Goal: Information Seeking & Learning: Learn about a topic

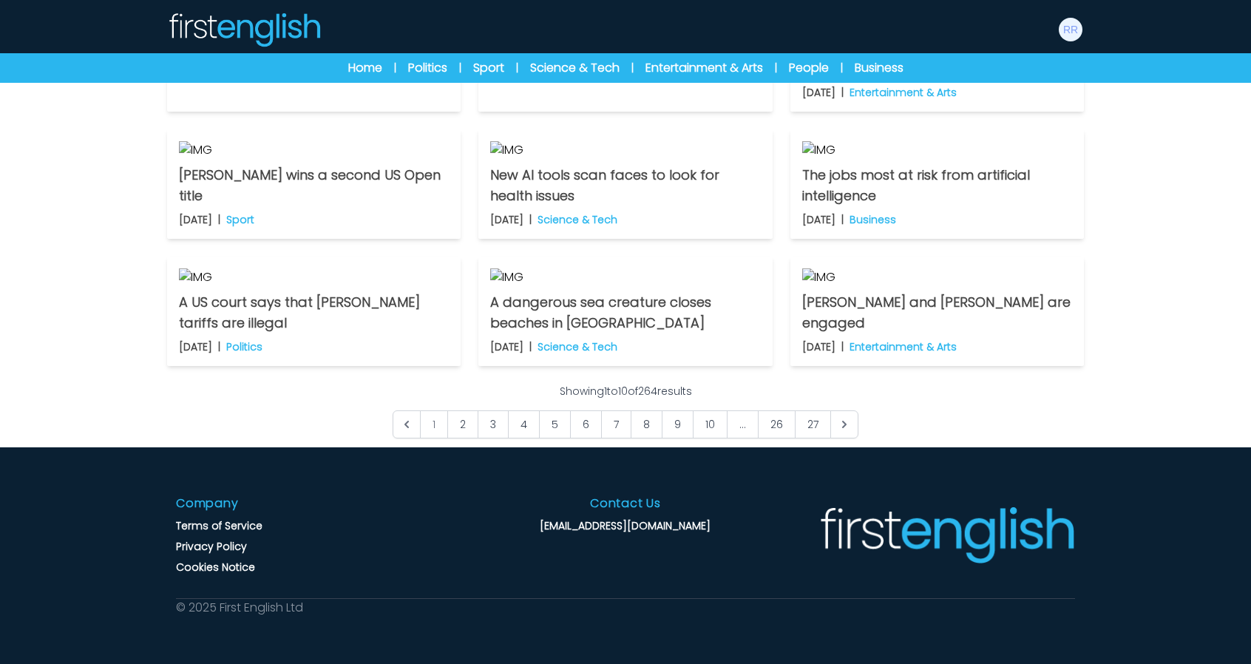
scroll to position [1101, 0]
click at [812, 425] on link "27" at bounding box center [813, 424] width 36 height 28
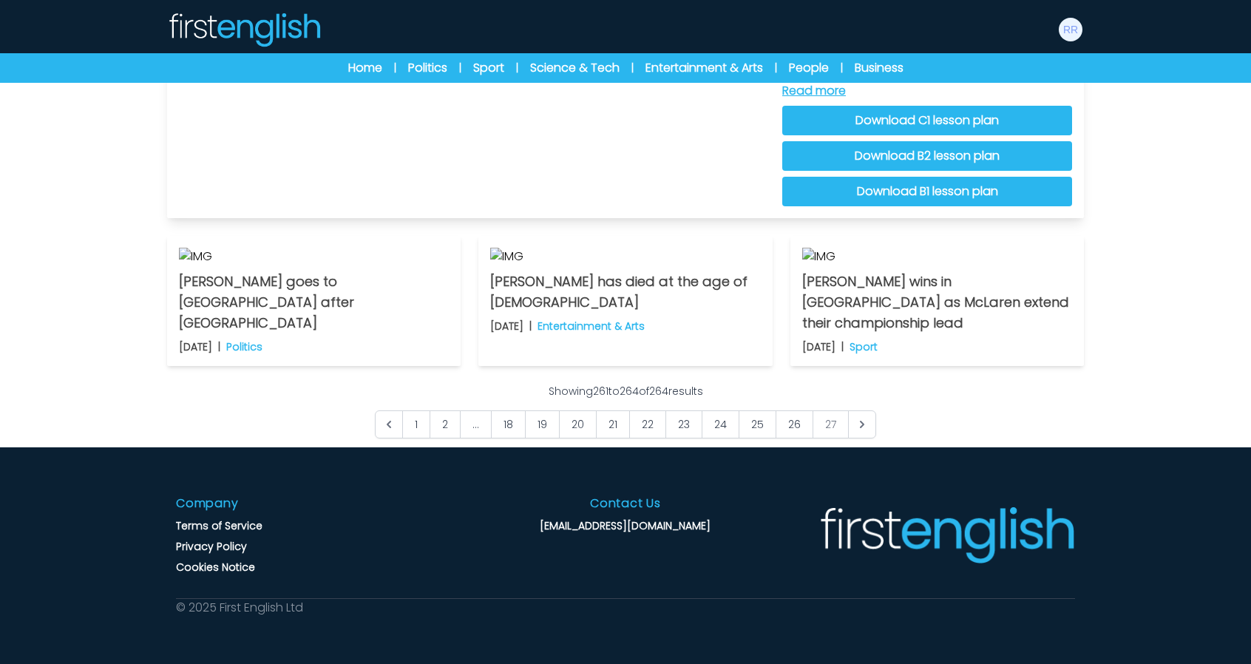
scroll to position [444, 0]
click at [839, 266] on img at bounding box center [937, 257] width 270 height 18
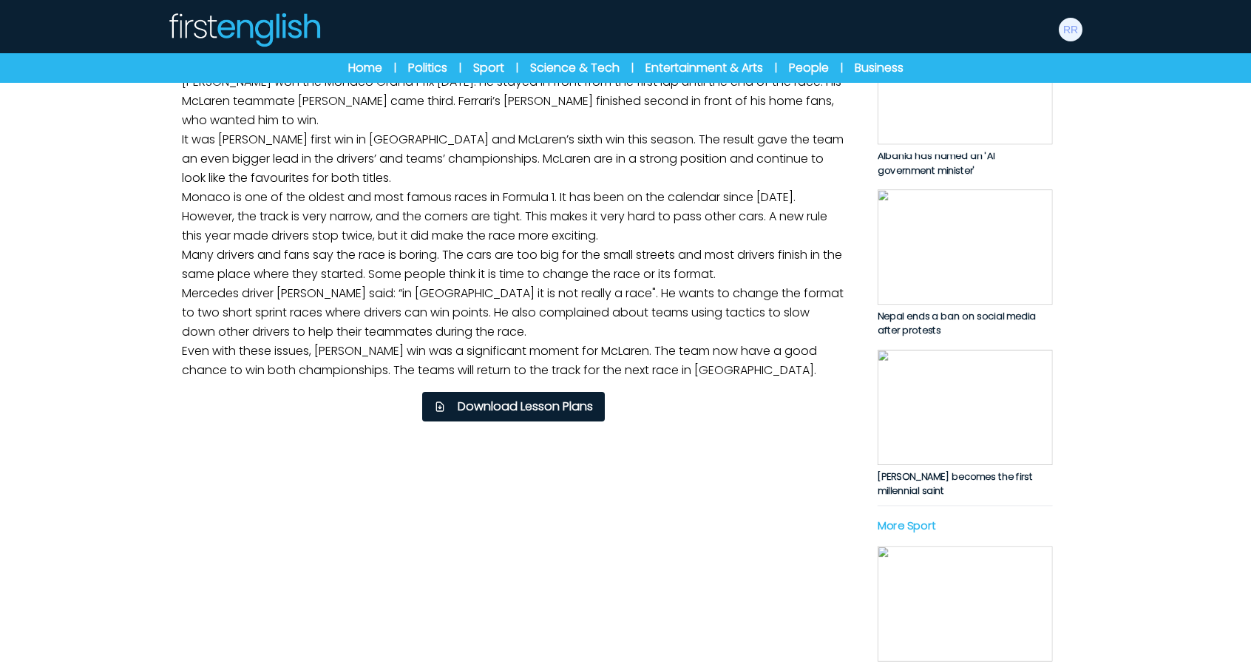
click at [506, 12] on img at bounding box center [513, 6] width 674 height 12
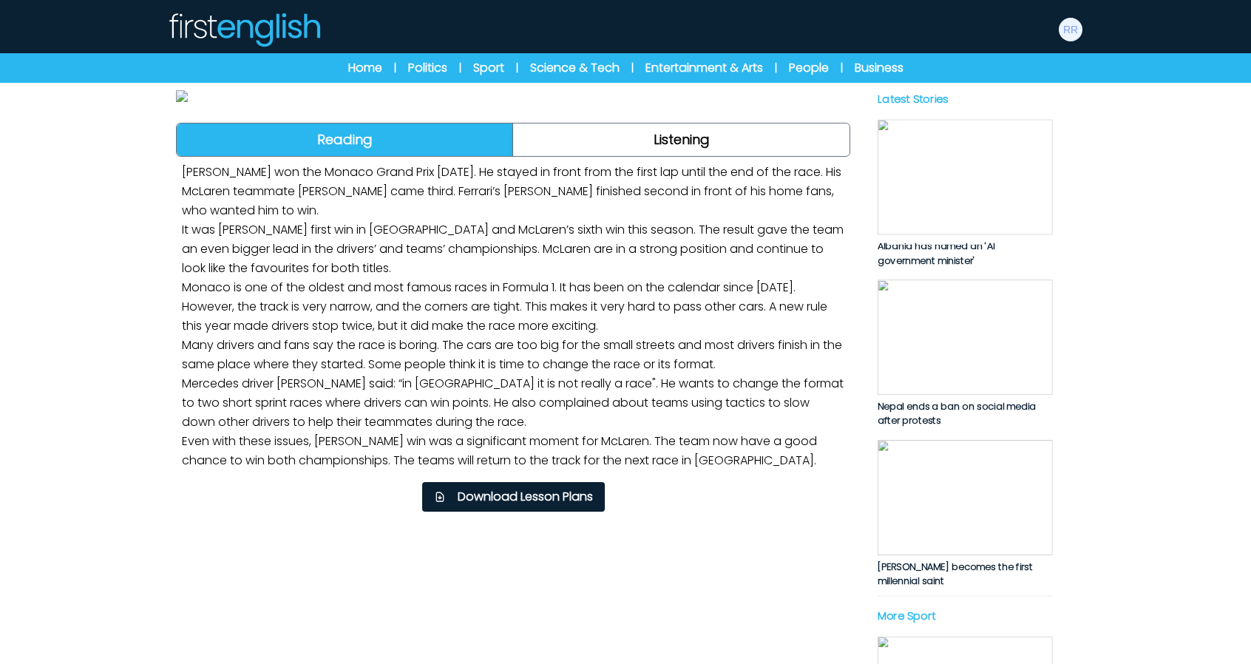
scroll to position [370, 0]
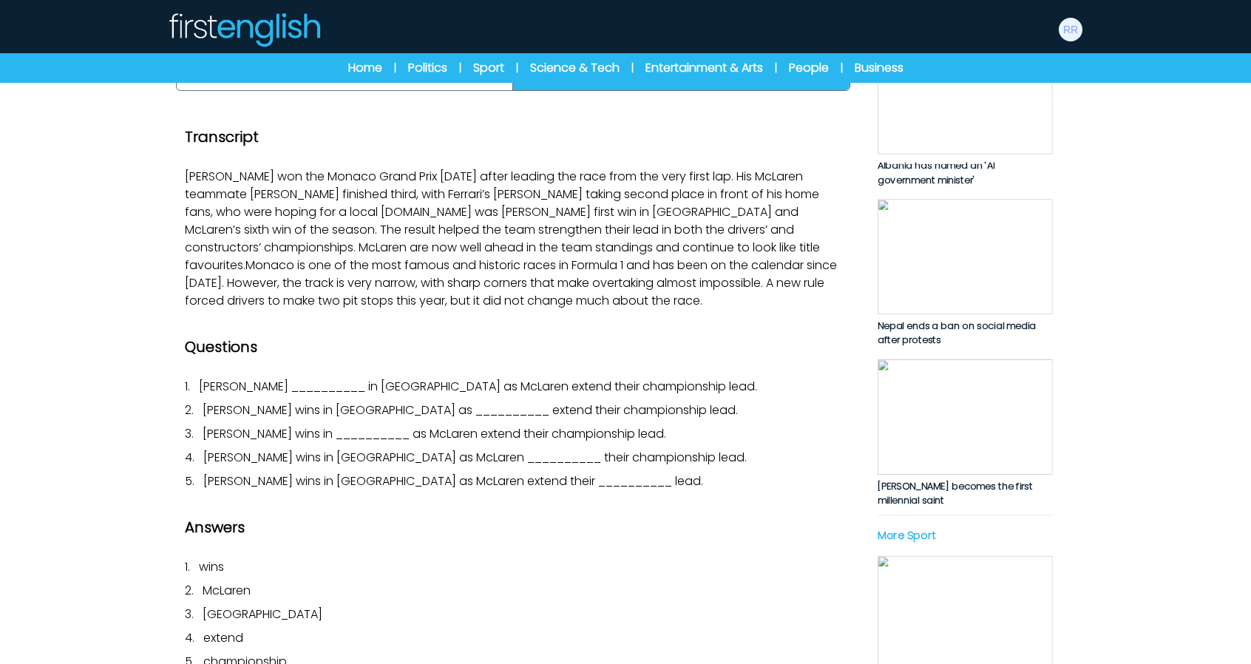
scroll to position [222, 0]
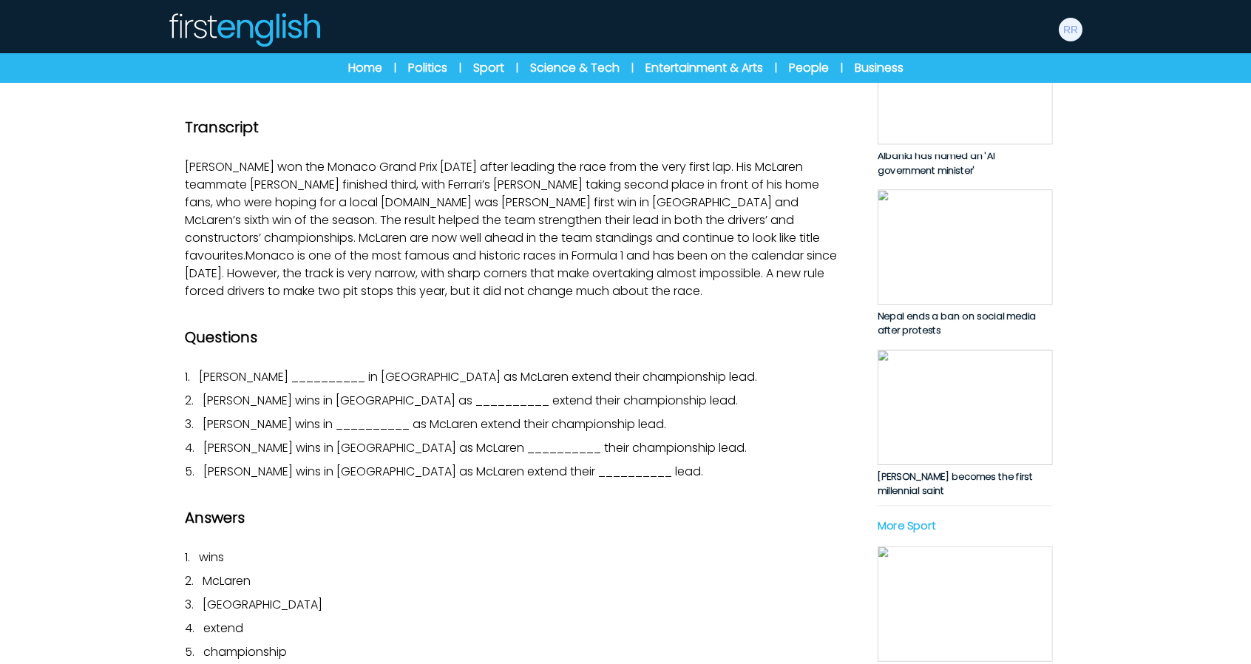
click at [481, 47] on button "button" at bounding box center [513, 3] width 89 height 89
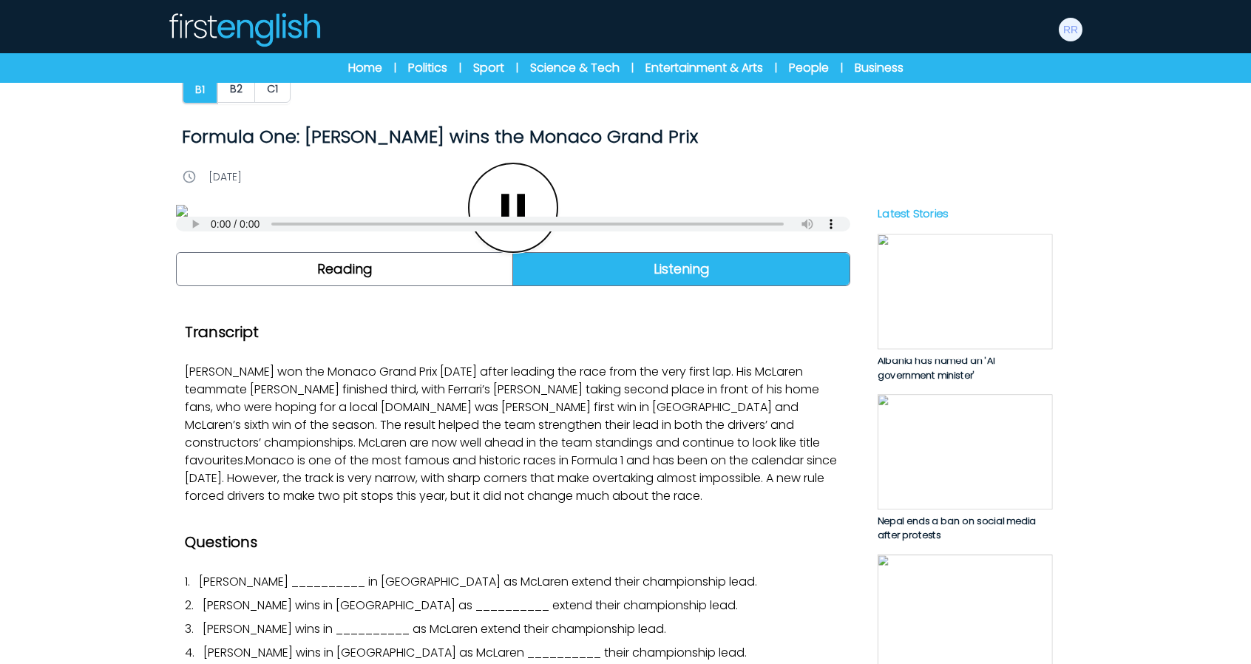
scroll to position [0, 0]
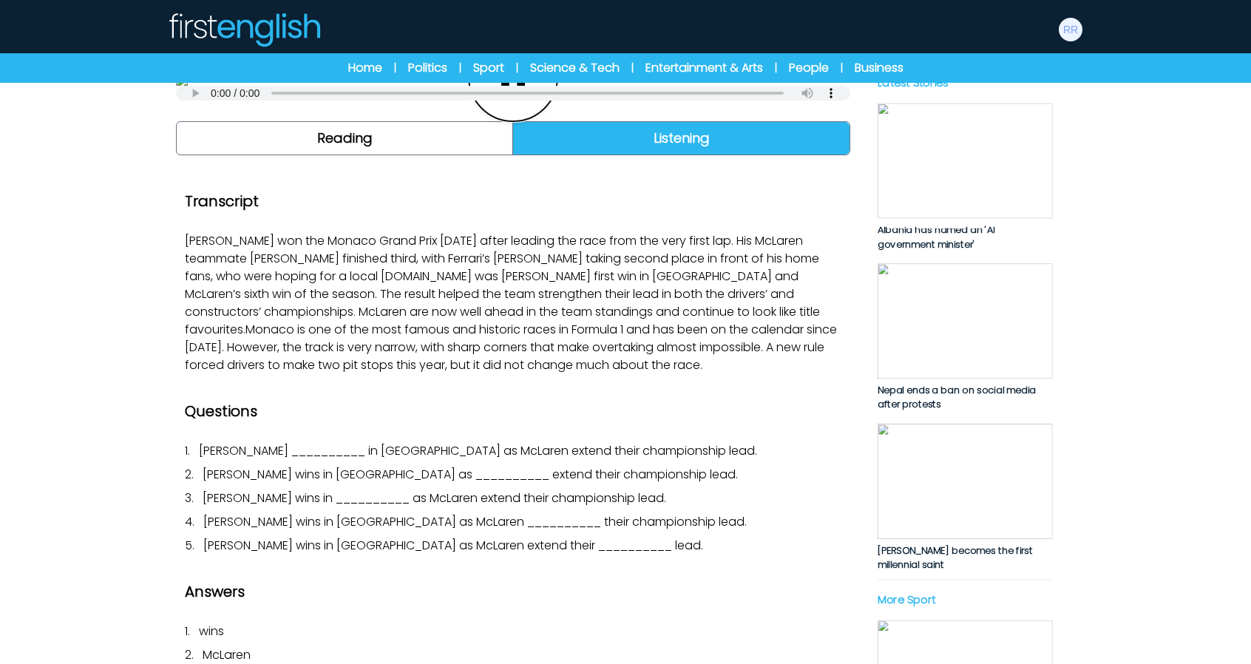
click at [519, 90] on icon "button" at bounding box center [513, 76] width 24 height 27
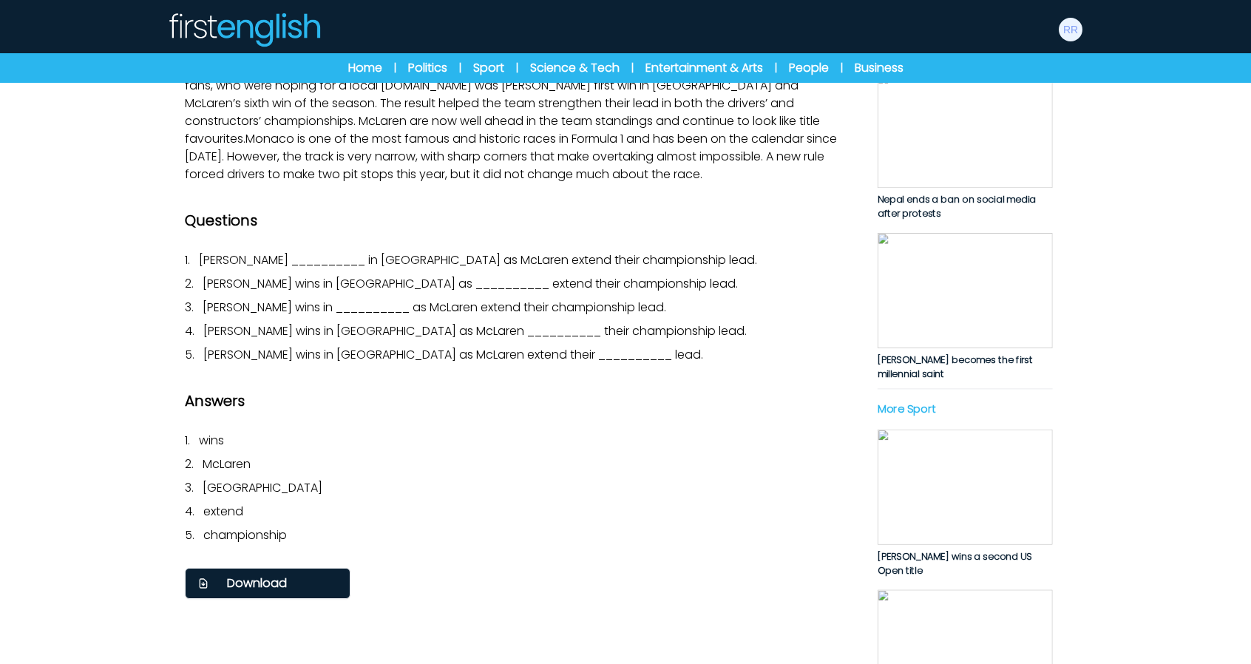
scroll to position [370, 0]
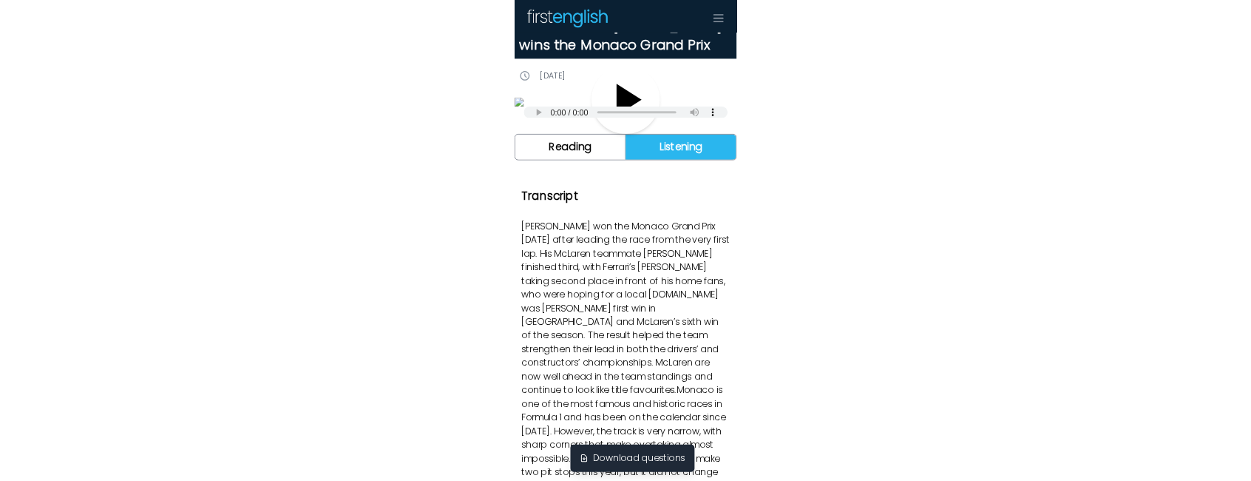
scroll to position [74, 0]
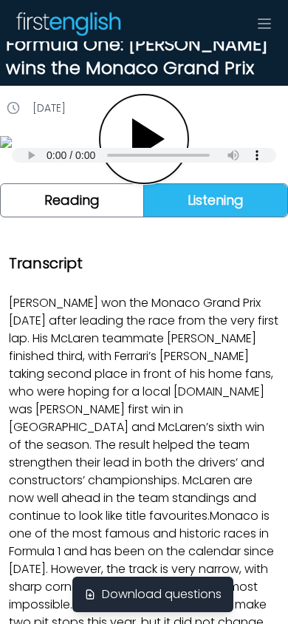
click at [146, 160] on icon "button" at bounding box center [148, 138] width 33 height 41
click at [149, 183] on button "button" at bounding box center [144, 139] width 89 height 89
click at [145, 163] on icon "button" at bounding box center [144, 138] width 47 height 47
click at [143, 183] on button "button" at bounding box center [144, 139] width 89 height 89
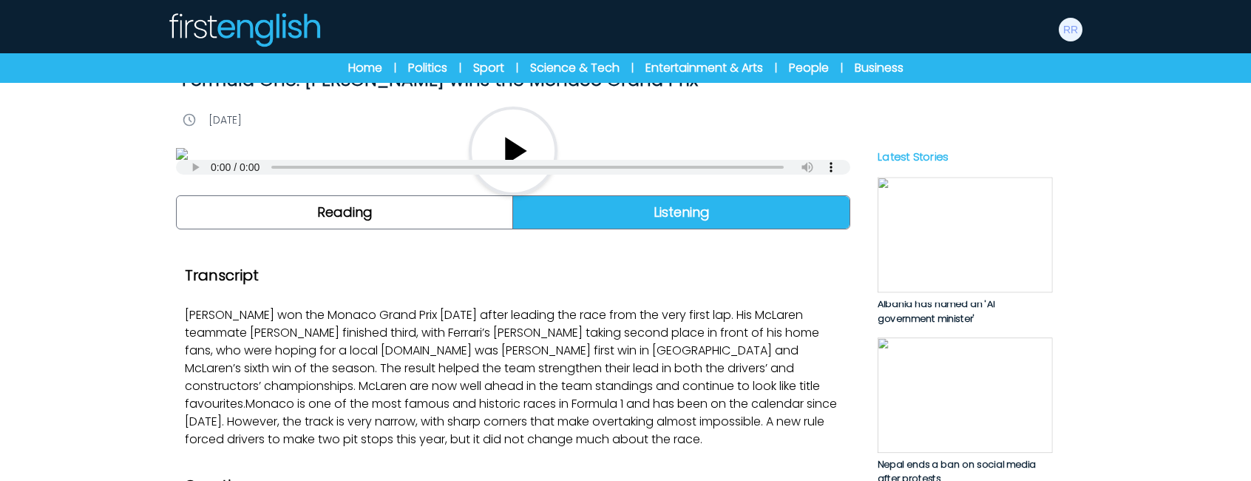
scroll to position [370, 0]
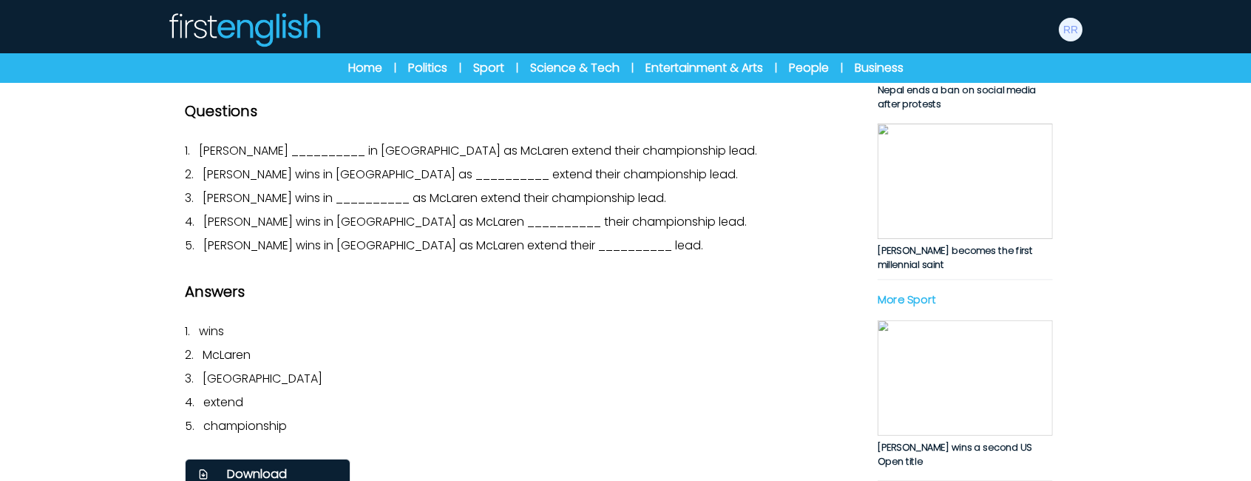
scroll to position [444, 0]
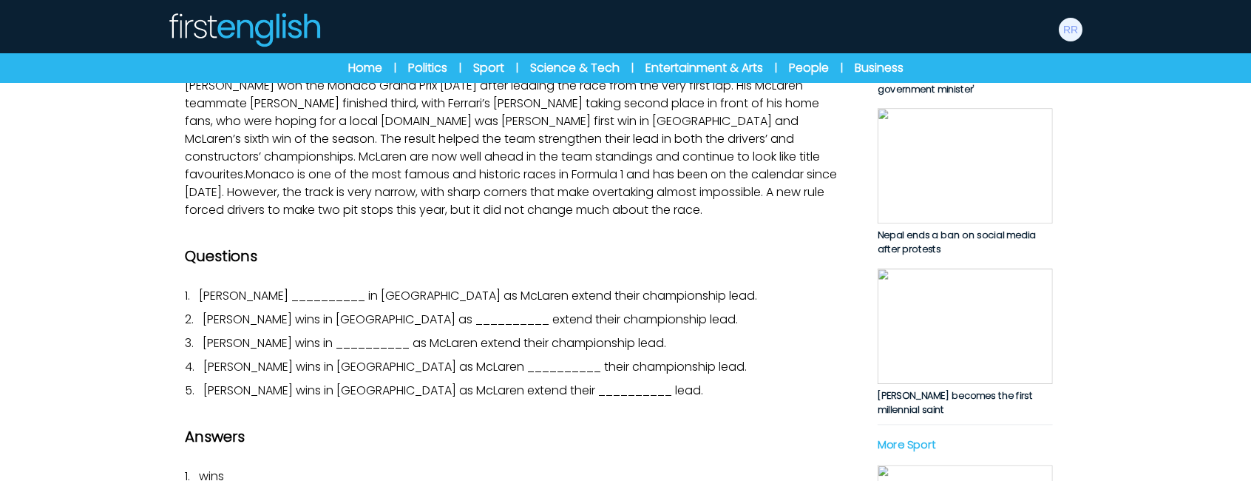
scroll to position [296, 0]
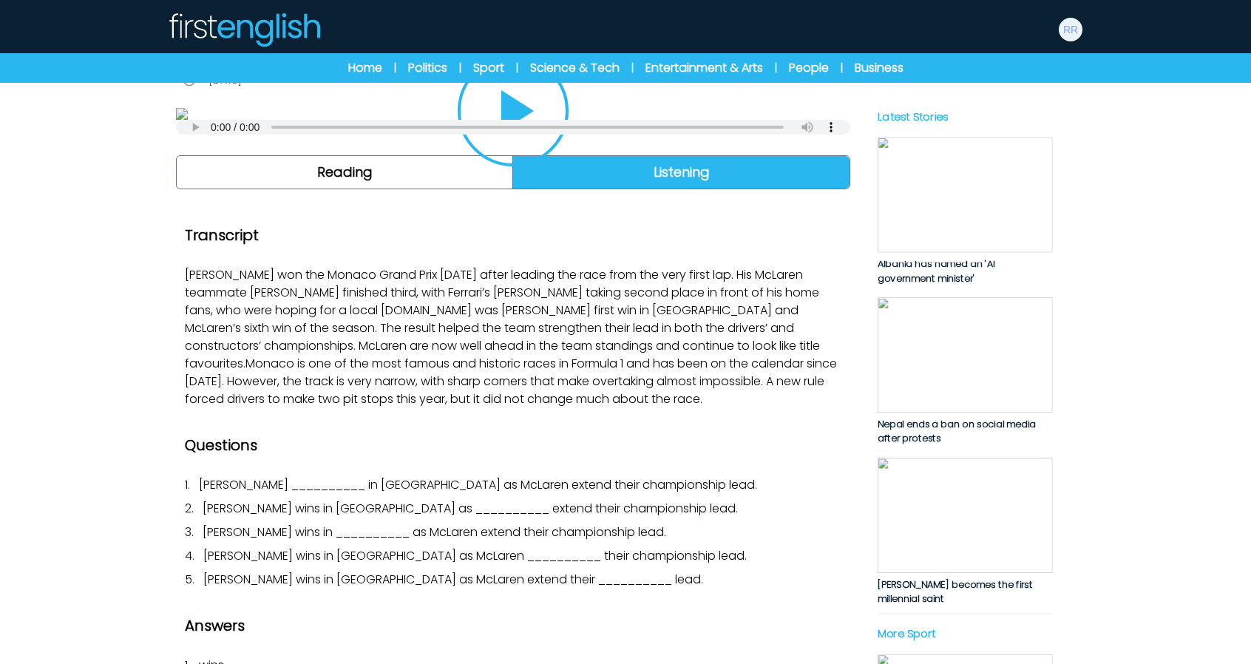
scroll to position [222, 0]
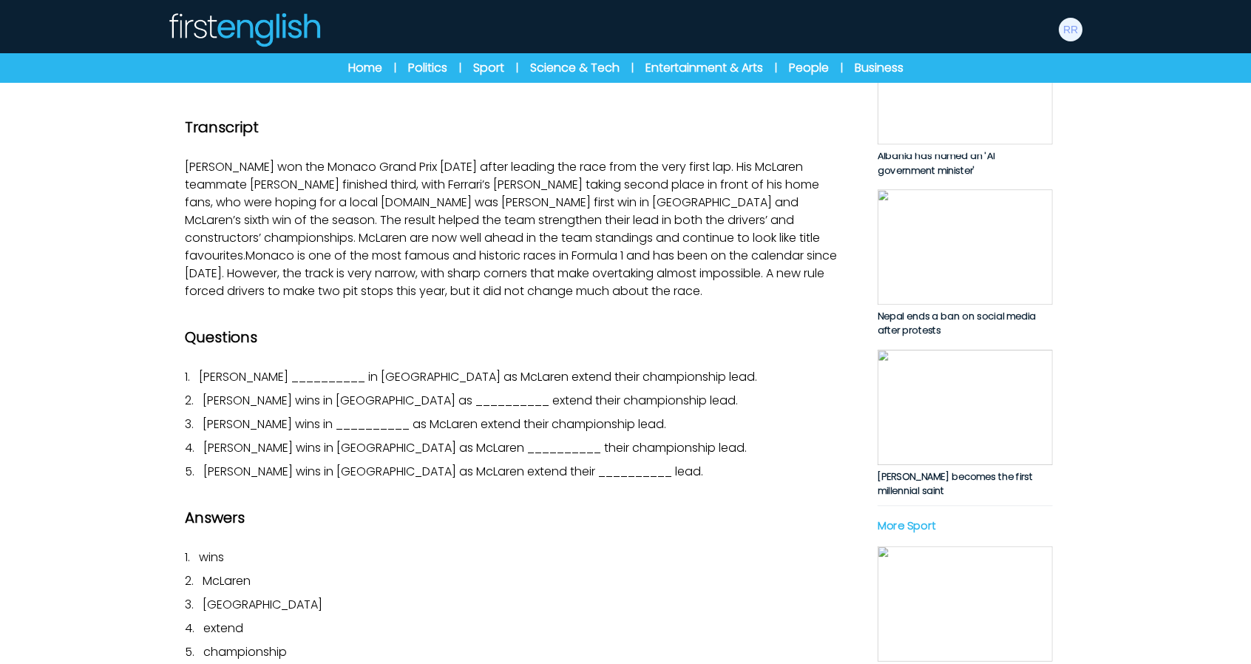
click at [491, 38] on icon "button" at bounding box center [513, 2] width 71 height 71
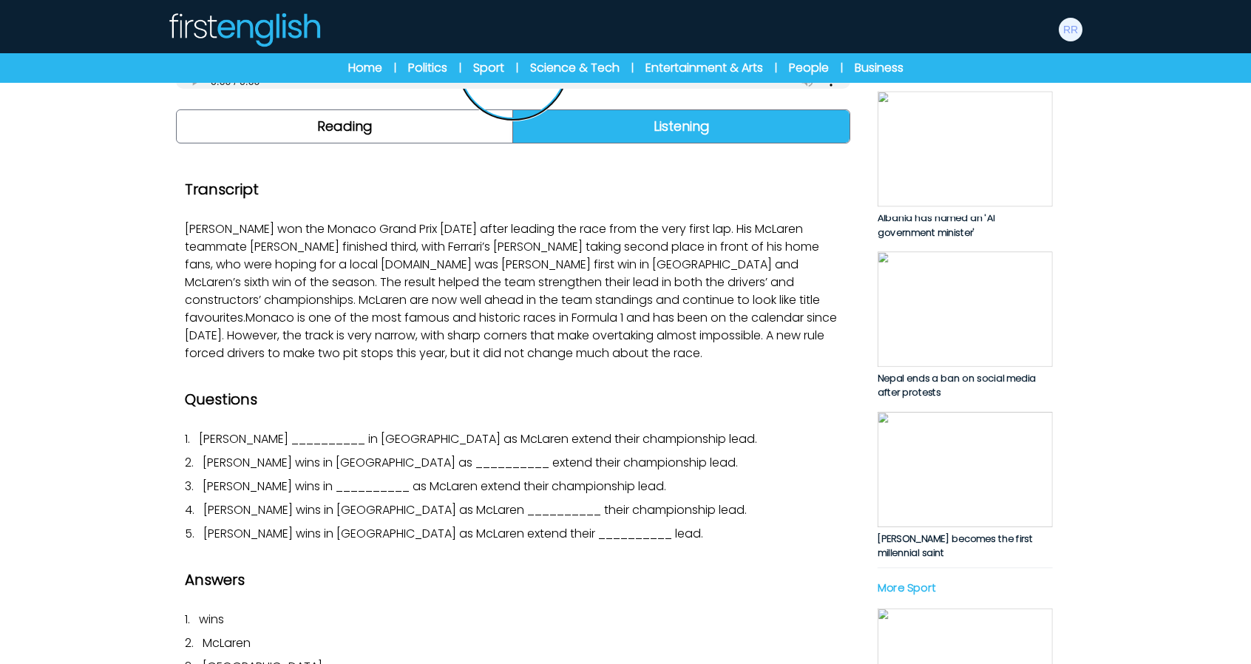
scroll to position [148, 0]
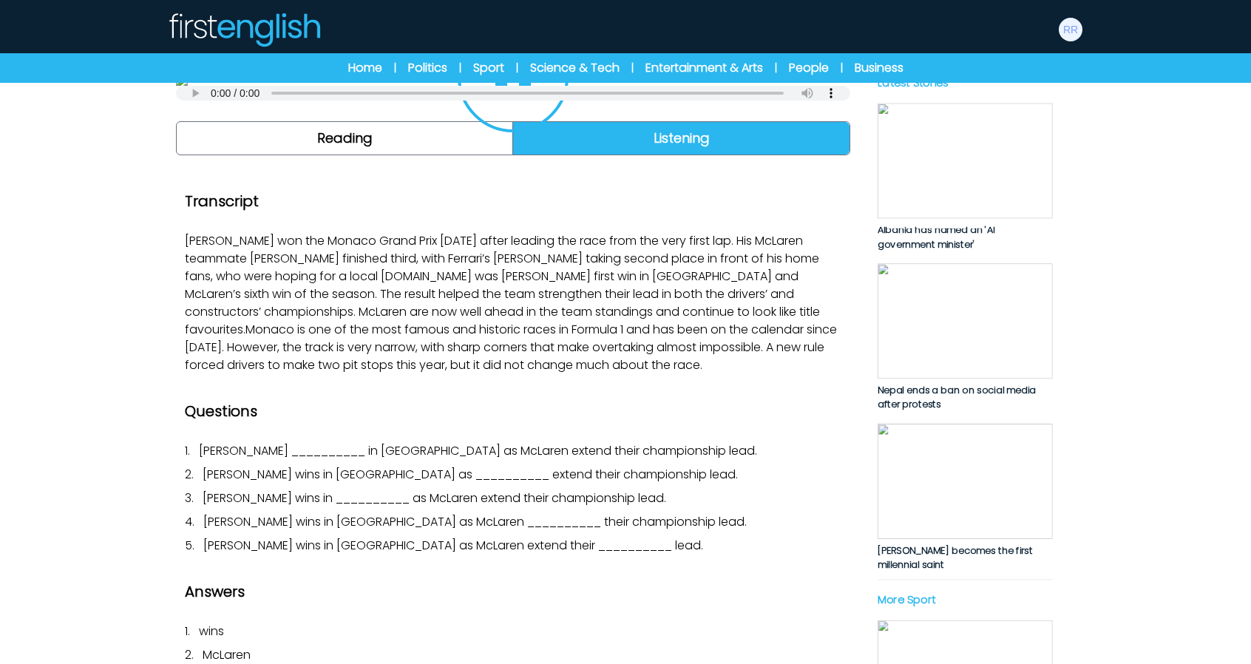
click at [745, 86] on img at bounding box center [513, 80] width 674 height 12
click at [782, 86] on img at bounding box center [513, 80] width 674 height 12
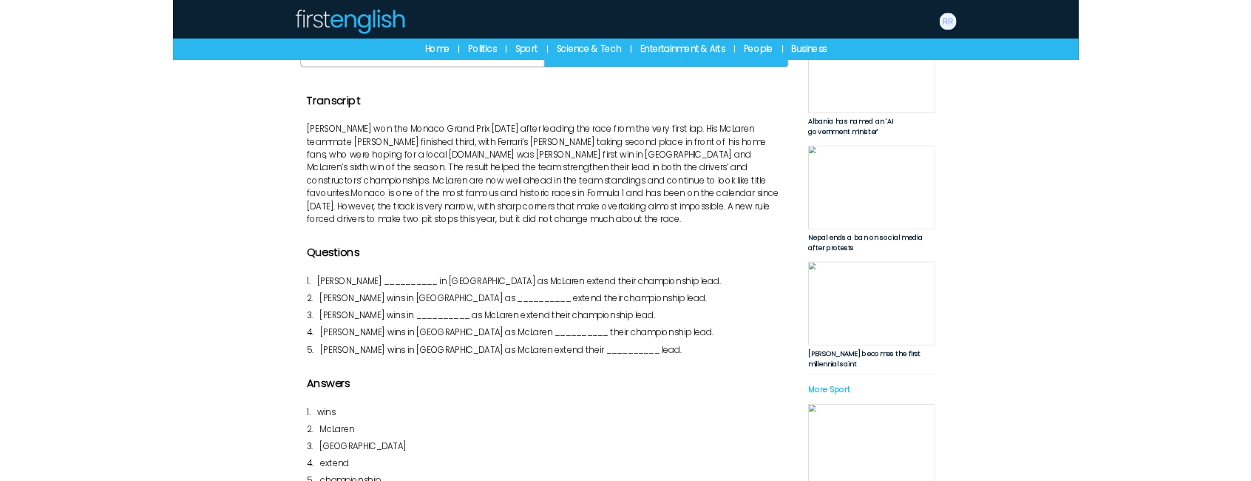
scroll to position [222, 0]
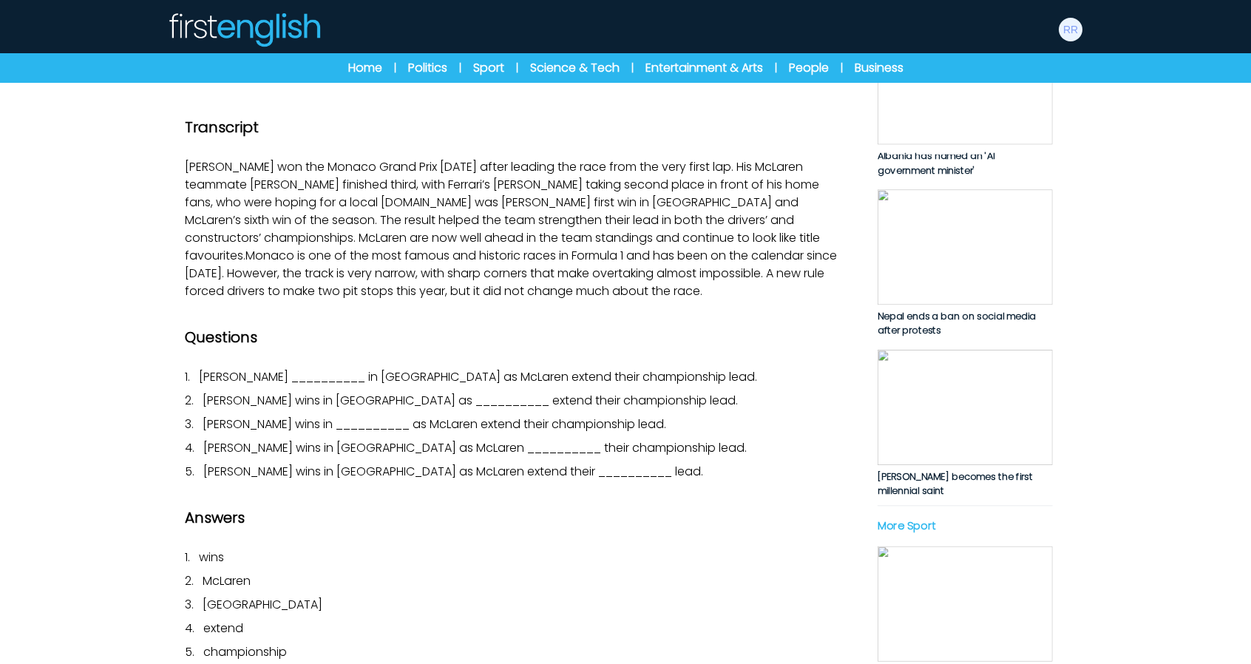
click at [515, 58] on button "button" at bounding box center [513, 2] width 111 height 111
click at [822, 12] on img at bounding box center [513, 6] width 674 height 12
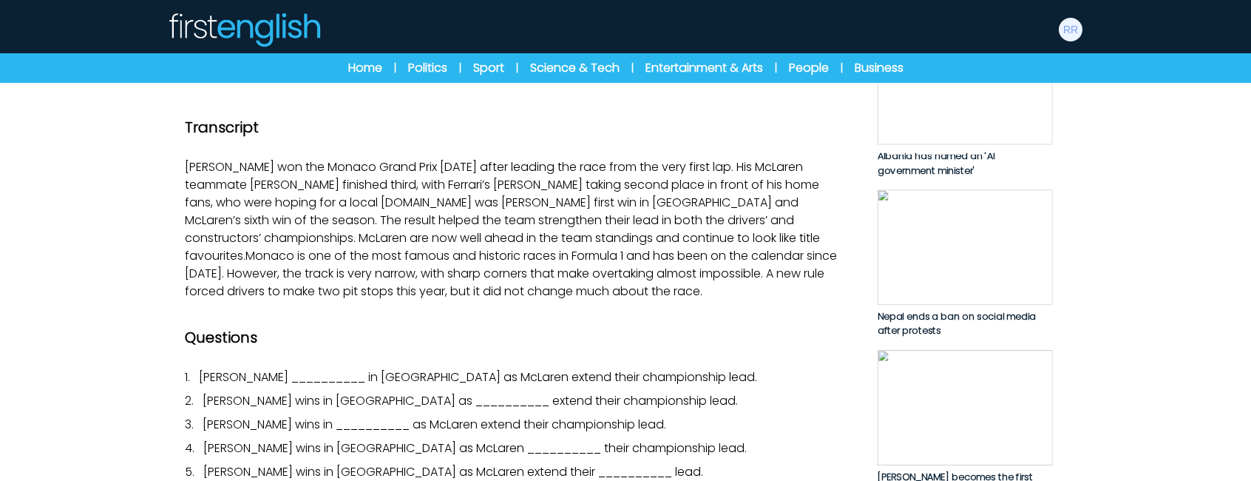
click at [522, 24] on icon "button" at bounding box center [517, 2] width 33 height 41
click at [522, 24] on icon "button" at bounding box center [513, 2] width 35 height 41
click at [498, 38] on icon "button" at bounding box center [513, 2] width 71 height 71
click at [512, 38] on icon "button" at bounding box center [513, 2] width 71 height 71
click at [515, 24] on icon "button" at bounding box center [517, 2] width 33 height 41
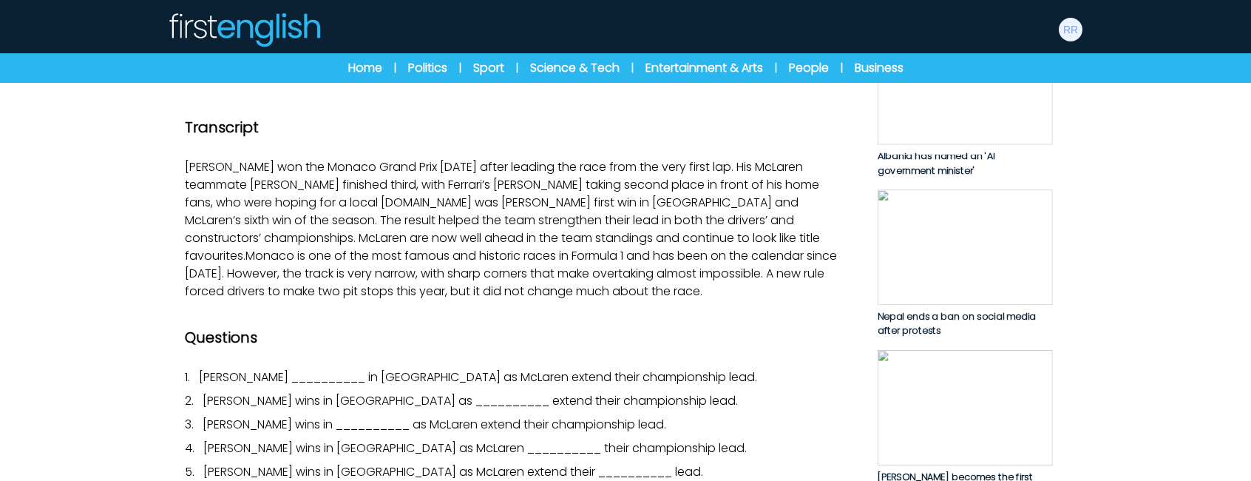
click at [521, 24] on icon "button" at bounding box center [513, 2] width 35 height 41
click at [717, 12] on img at bounding box center [513, 6] width 674 height 12
click at [514, 38] on icon "button" at bounding box center [513, 2] width 71 height 71
click at [503, 24] on icon "button" at bounding box center [513, 2] width 35 height 41
click at [526, 38] on icon "button" at bounding box center [513, 2] width 71 height 71
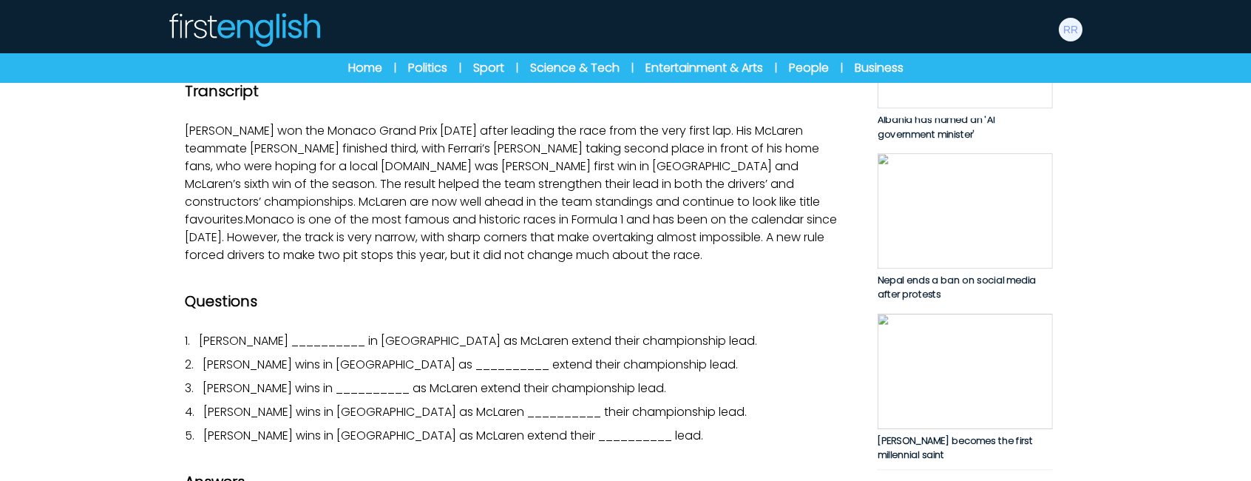
scroll to position [370, 0]
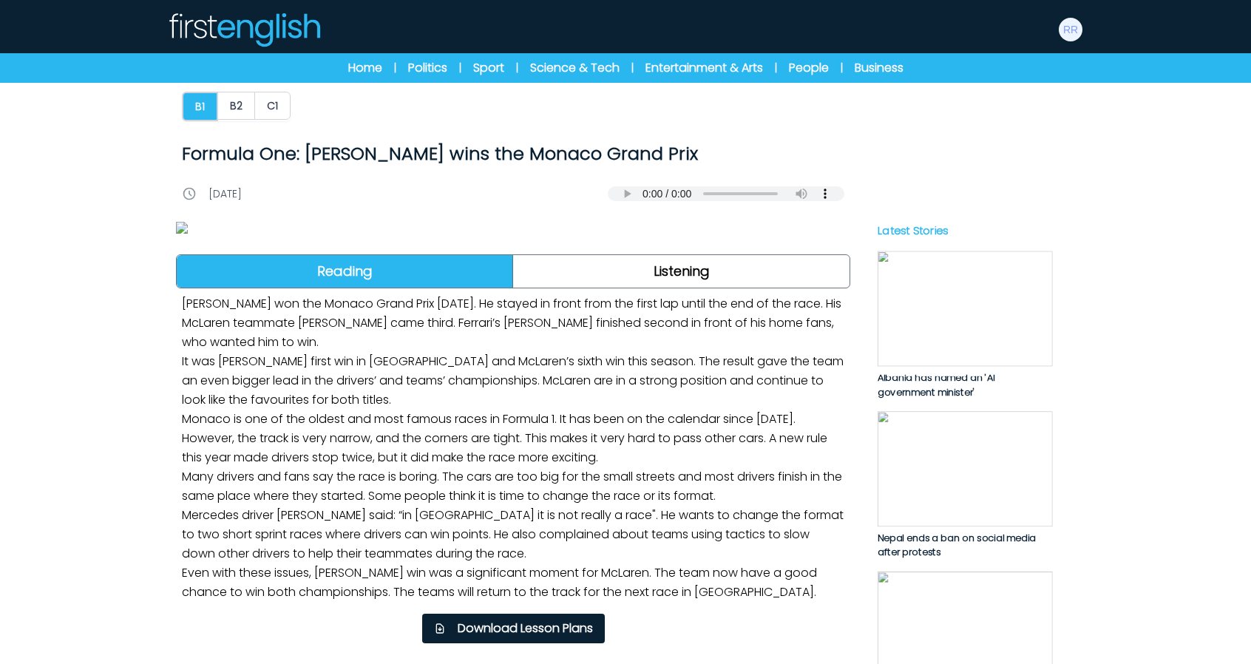
click at [499, 234] on img at bounding box center [513, 228] width 674 height 12
click at [513, 234] on img at bounding box center [513, 228] width 674 height 12
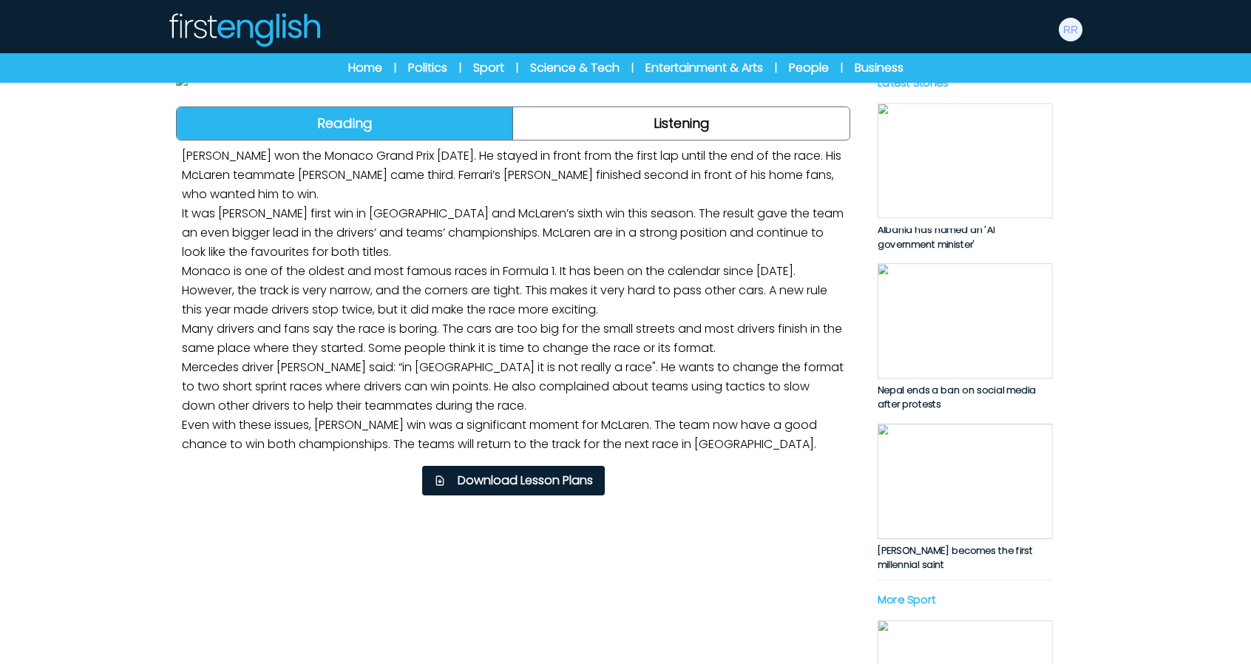
click at [515, 86] on img at bounding box center [513, 80] width 674 height 12
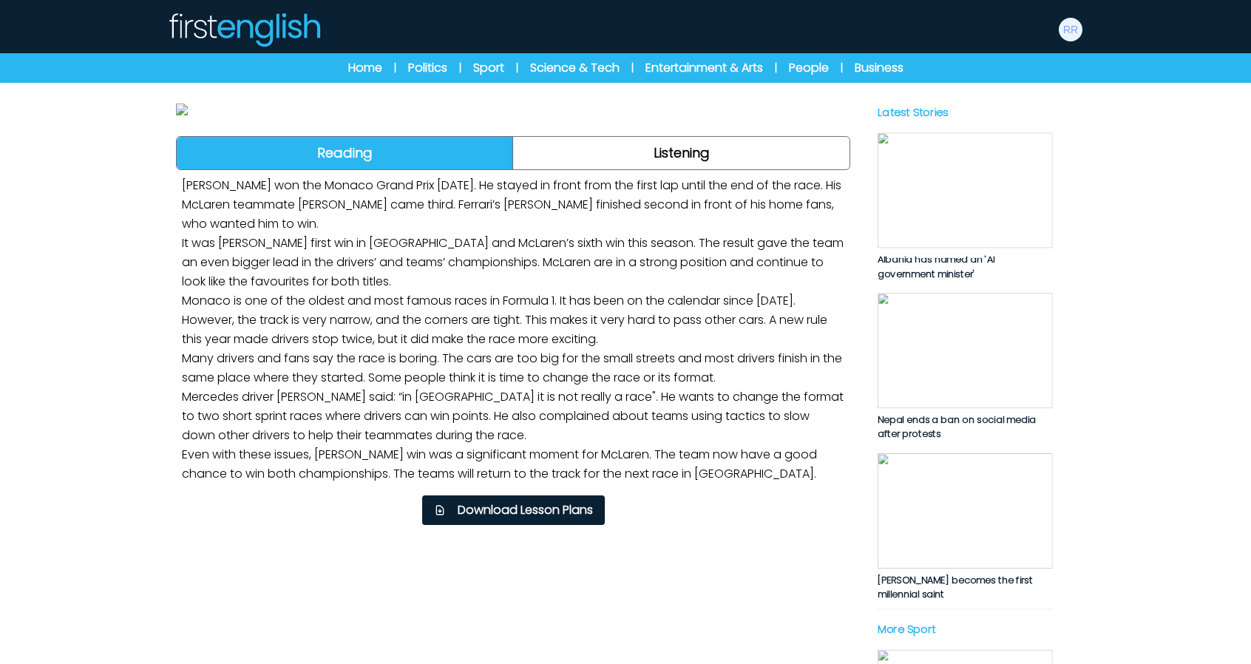
scroll to position [370, 0]
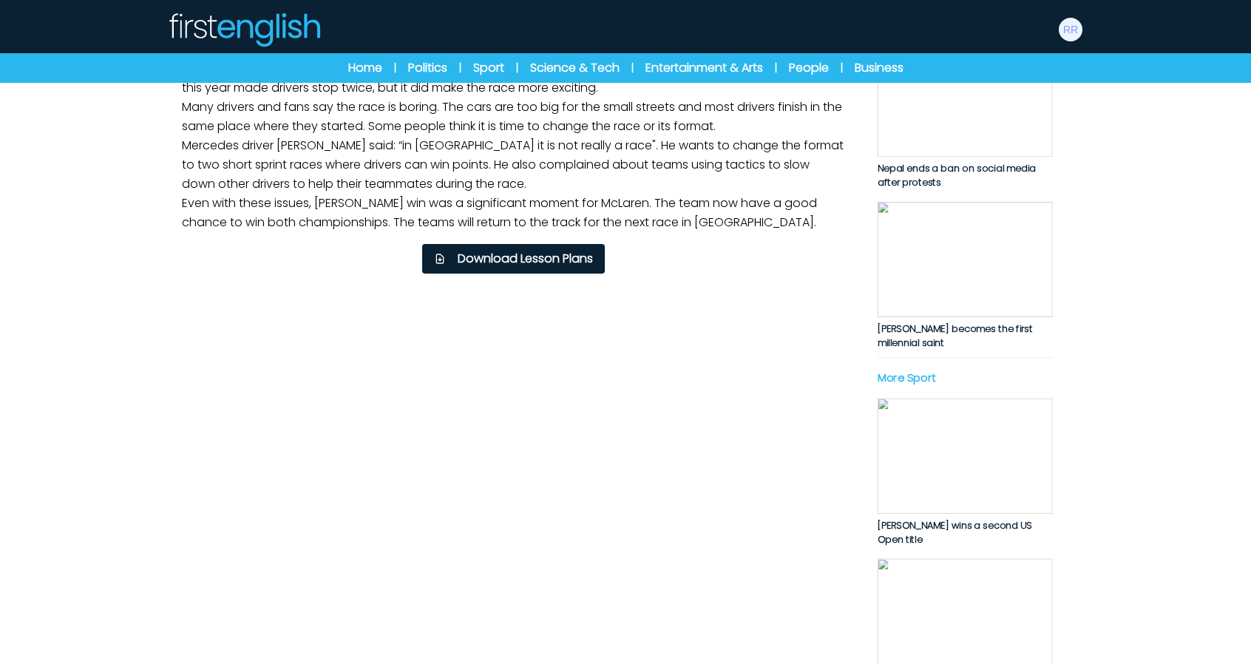
click at [683, 238] on p "Lando Norris won the Monaco Grand Prix on Sunday. He stayed in front from the f…" at bounding box center [513, 78] width 674 height 319
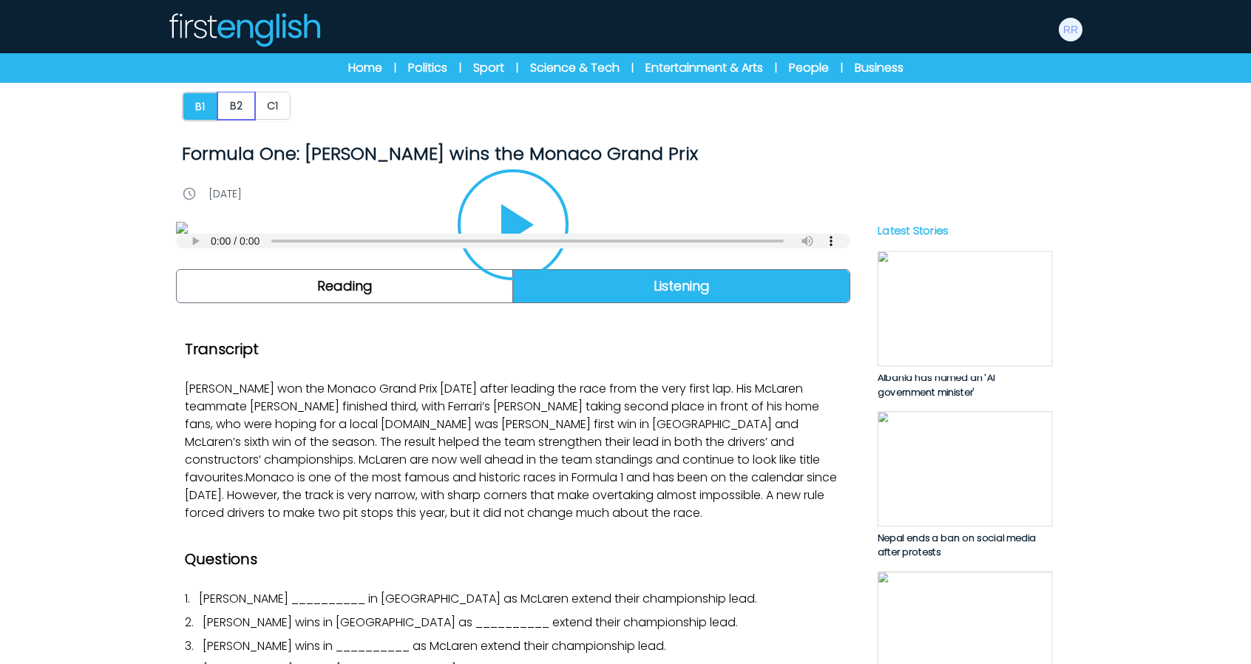
click at [248, 115] on button "B2" at bounding box center [236, 106] width 38 height 28
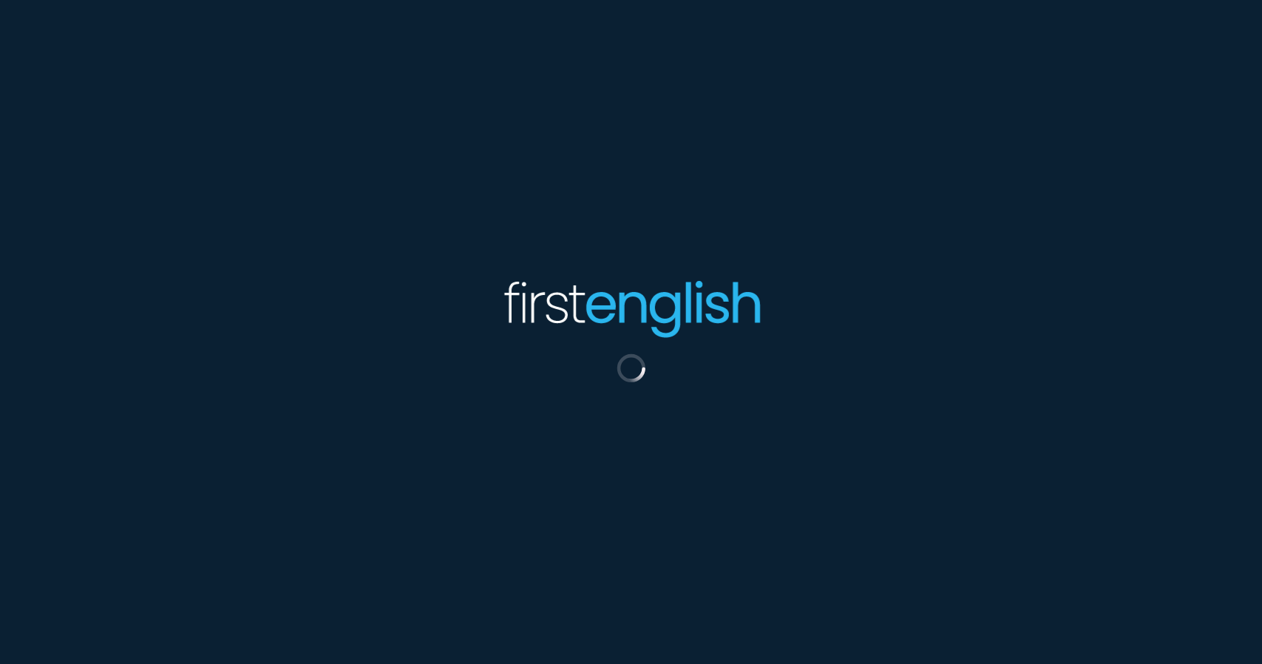
click at [246, 108] on div at bounding box center [631, 332] width 1262 height 664
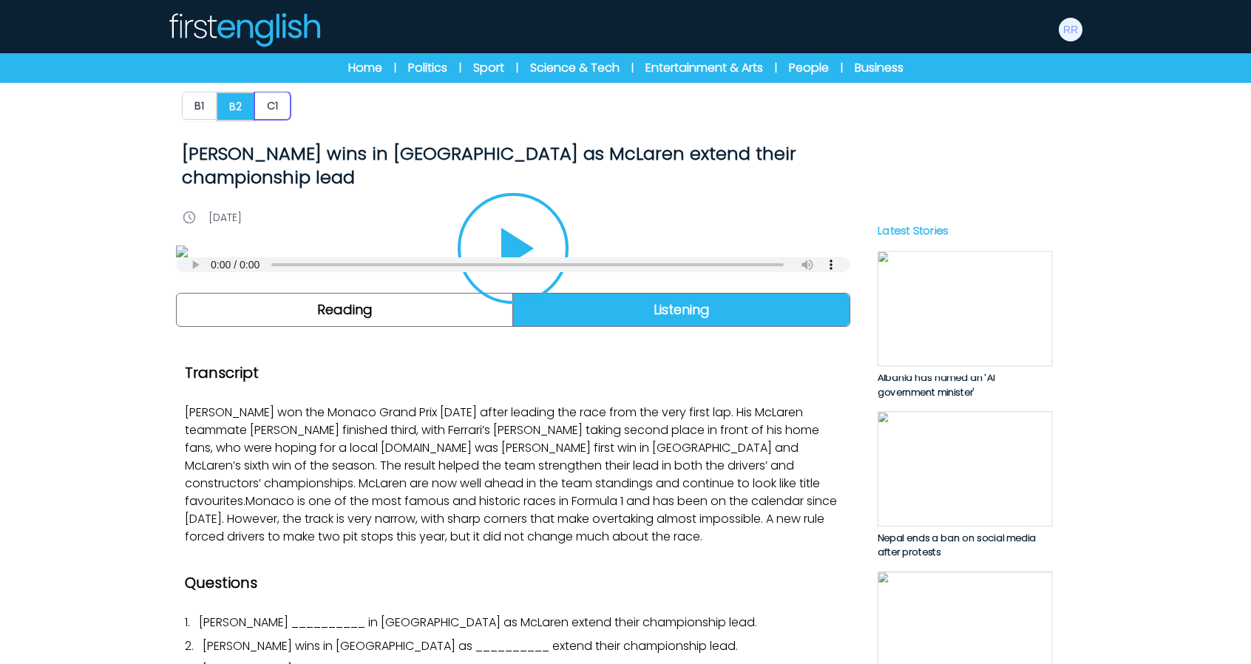
click at [281, 100] on button "C1" at bounding box center [272, 106] width 36 height 28
click at [246, 36] on img at bounding box center [244, 29] width 154 height 35
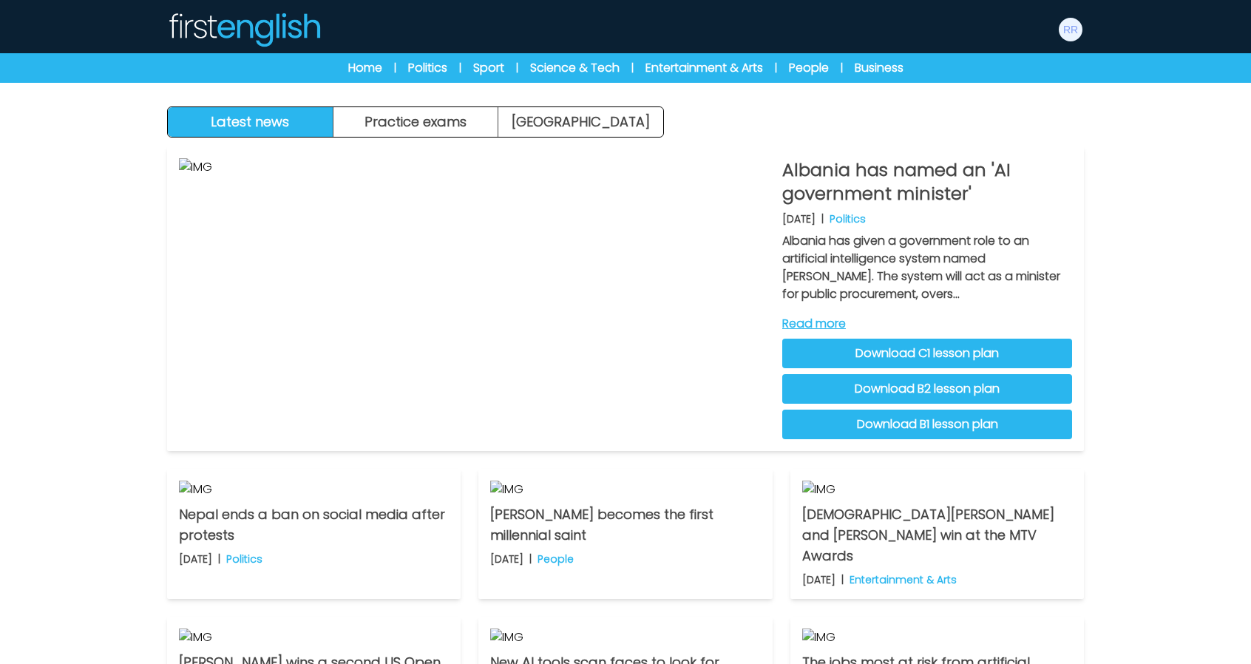
click at [1057, 39] on div "Manage Account Dashboard My Account Language English Español [DEMOGRAPHIC_DATA]…" at bounding box center [625, 29] width 917 height 47
click at [1065, 35] on img at bounding box center [1071, 30] width 24 height 24
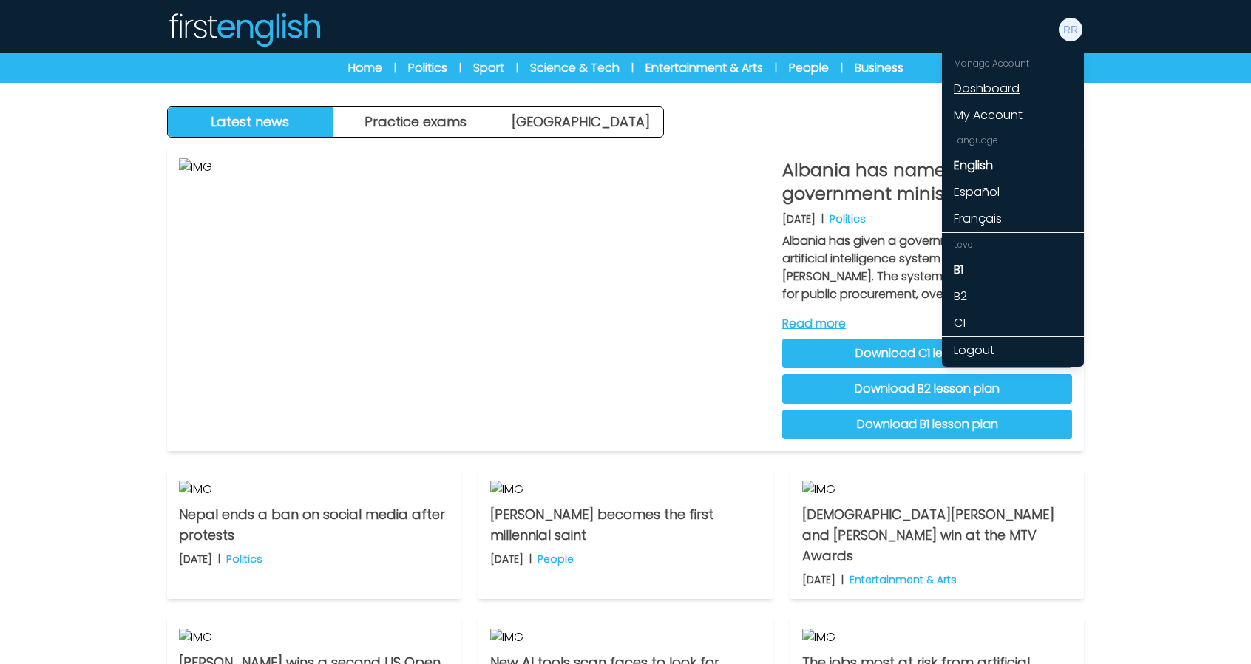
click at [997, 83] on link "Dashboard" at bounding box center [1013, 88] width 142 height 27
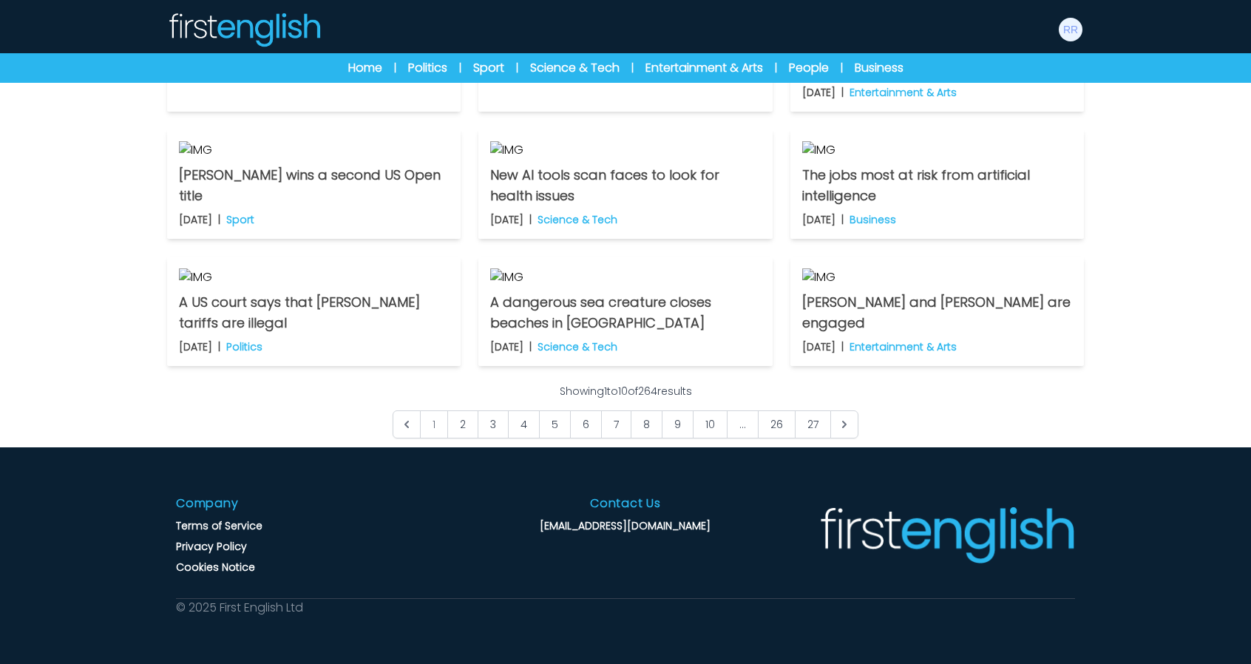
scroll to position [1101, 0]
click at [824, 412] on link "27" at bounding box center [813, 424] width 36 height 28
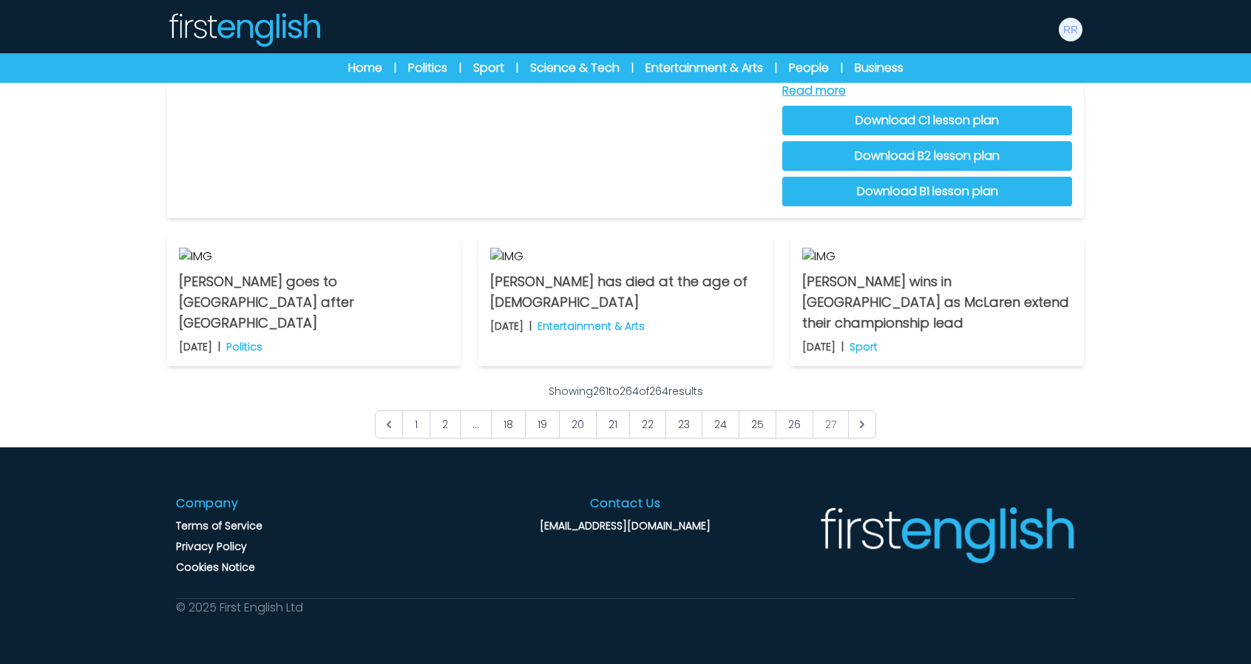
scroll to position [525, 0]
click at [837, 266] on img at bounding box center [937, 257] width 270 height 18
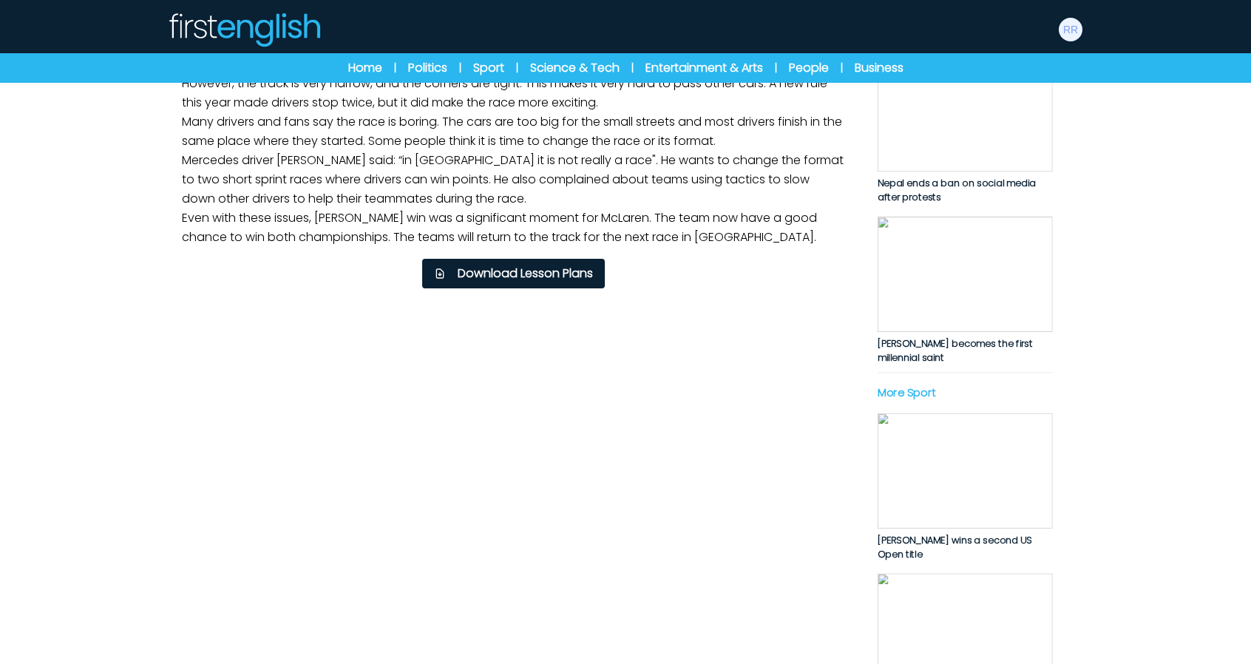
scroll to position [370, 0]
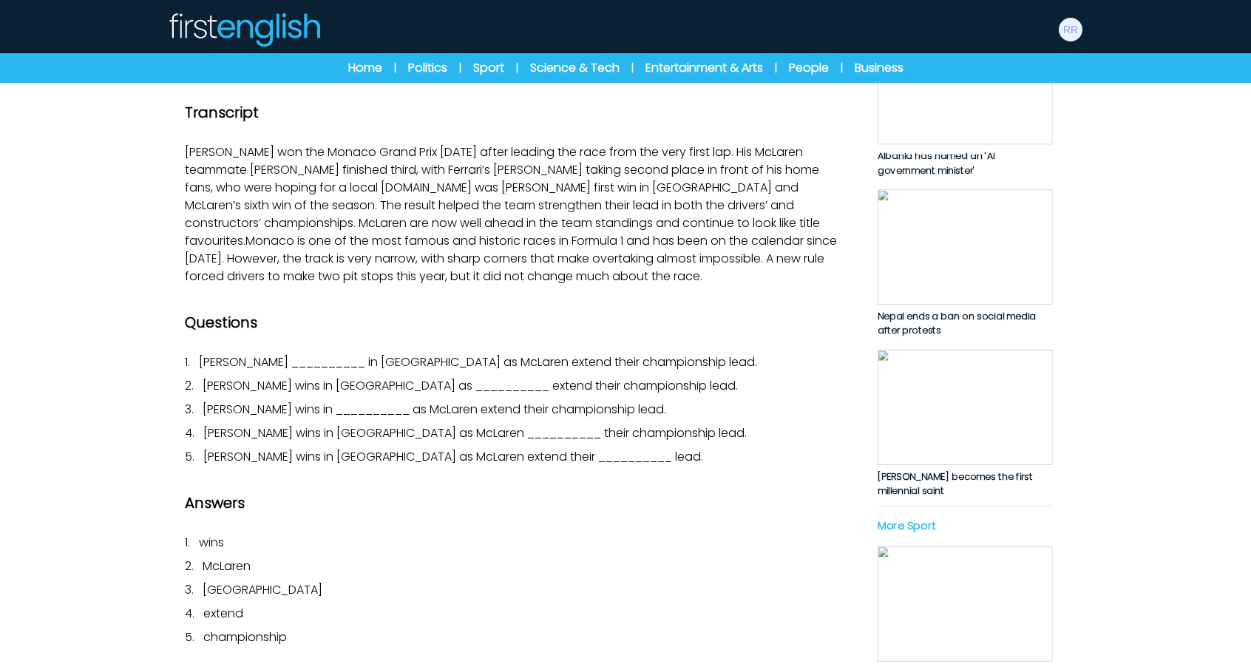
click at [532, 12] on img at bounding box center [513, 6] width 674 height 12
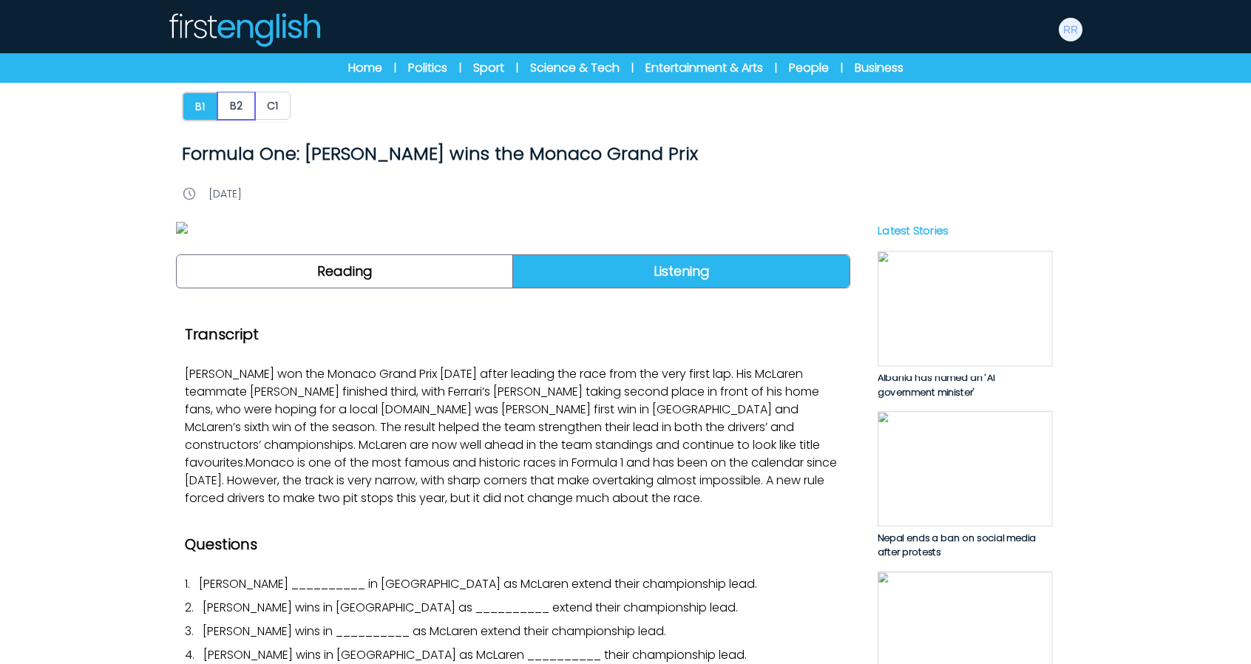
click at [237, 106] on button "B2" at bounding box center [236, 106] width 38 height 28
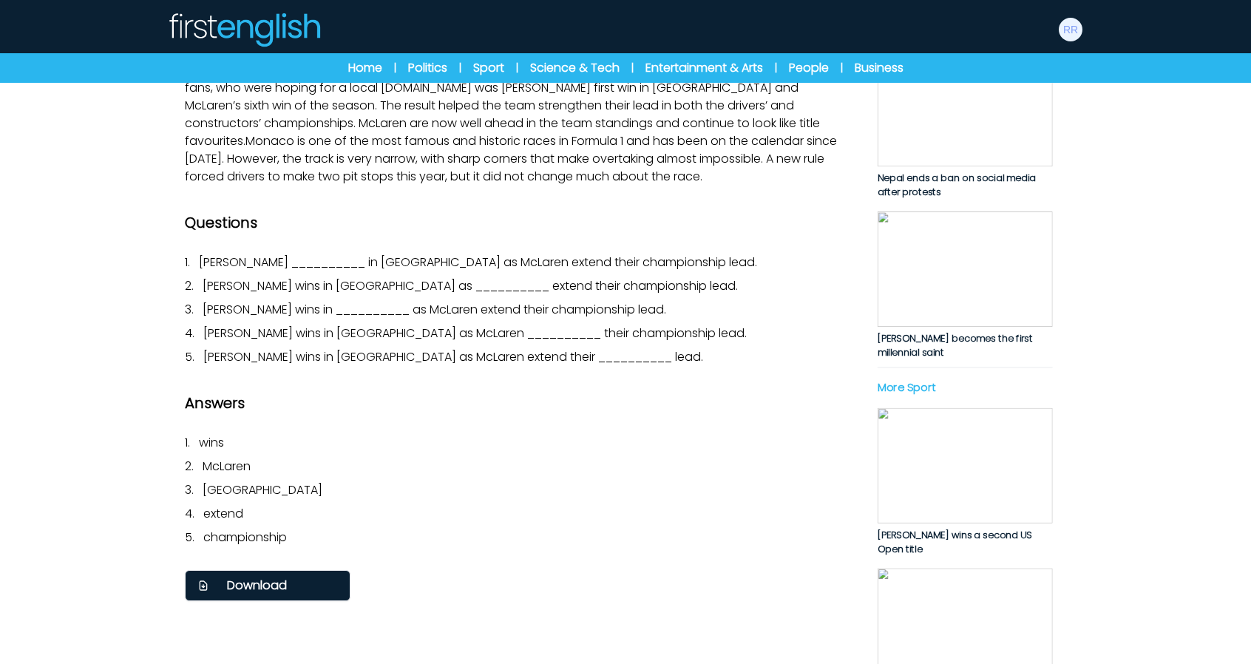
scroll to position [370, 0]
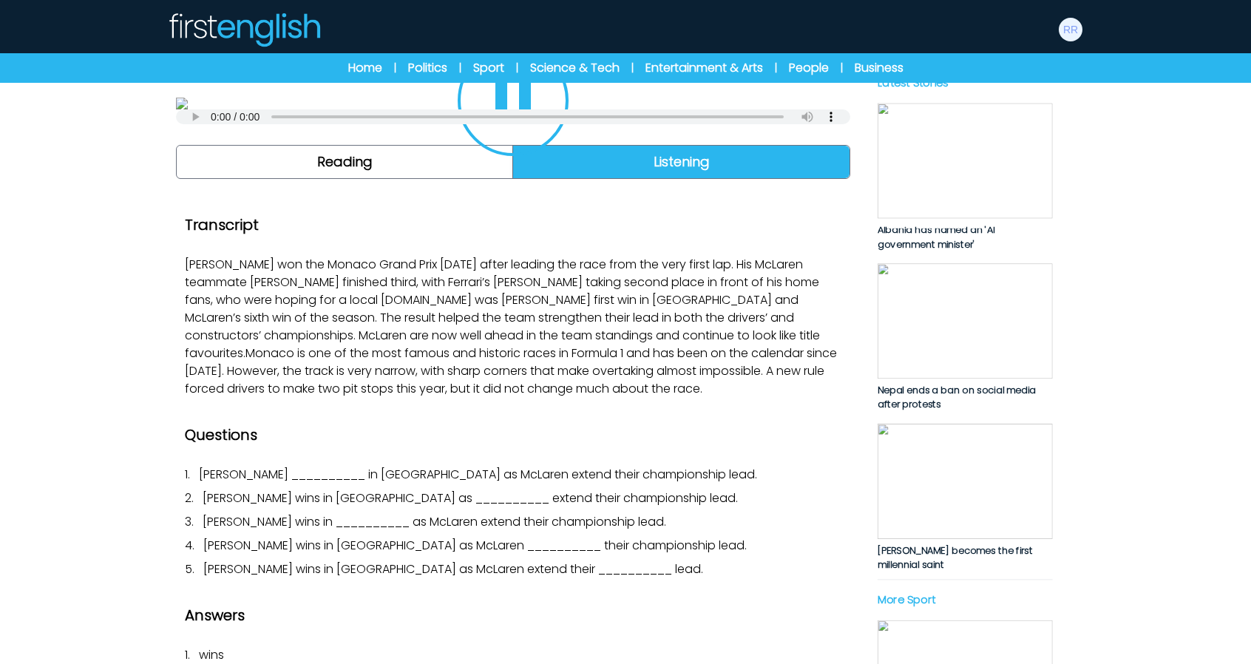
click at [649, 109] on img at bounding box center [513, 104] width 674 height 12
click at [515, 136] on icon "button" at bounding box center [513, 100] width 71 height 71
click at [652, 109] on img at bounding box center [513, 104] width 674 height 12
click at [852, 294] on div "B1 B2 C1 Norris wins in Monaco as McLaren extend their championship lead Norris…" at bounding box center [625, 551] width 947 height 1381
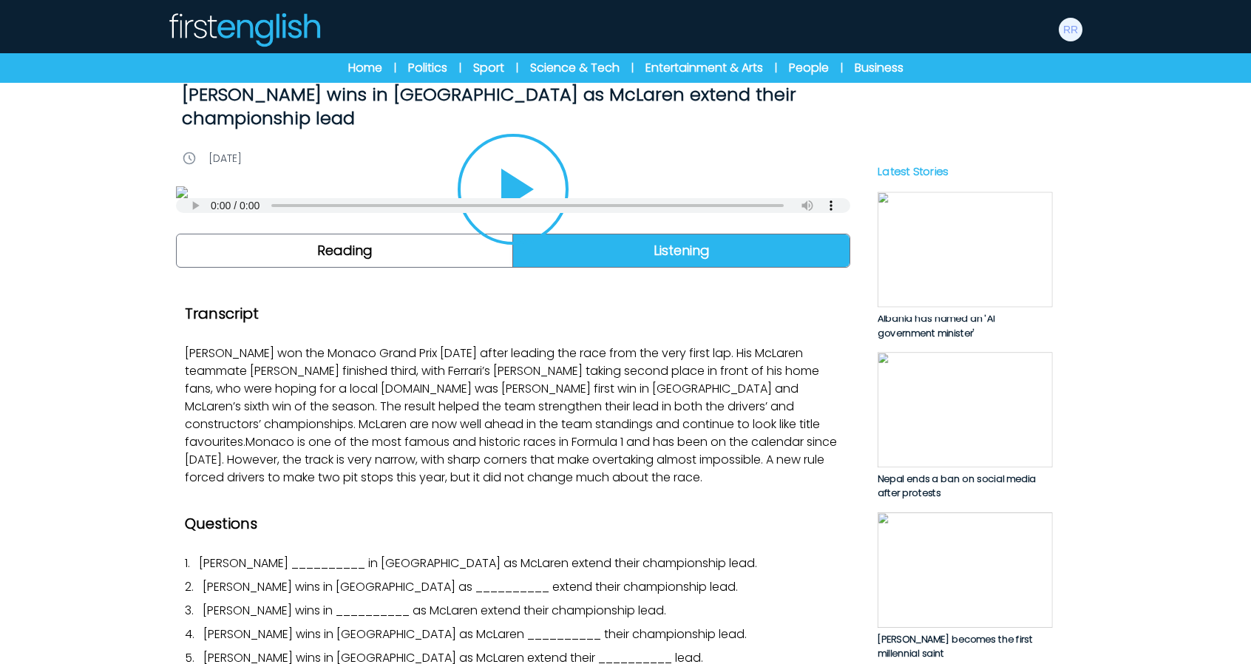
scroll to position [222, 0]
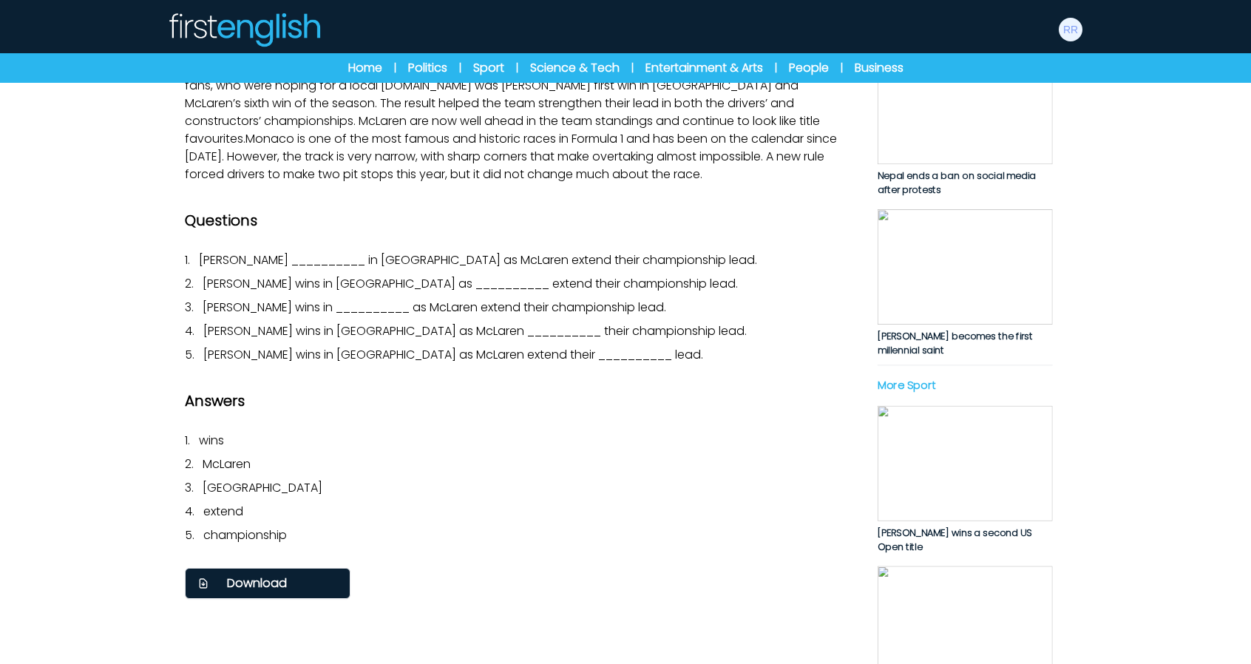
scroll to position [370, 0]
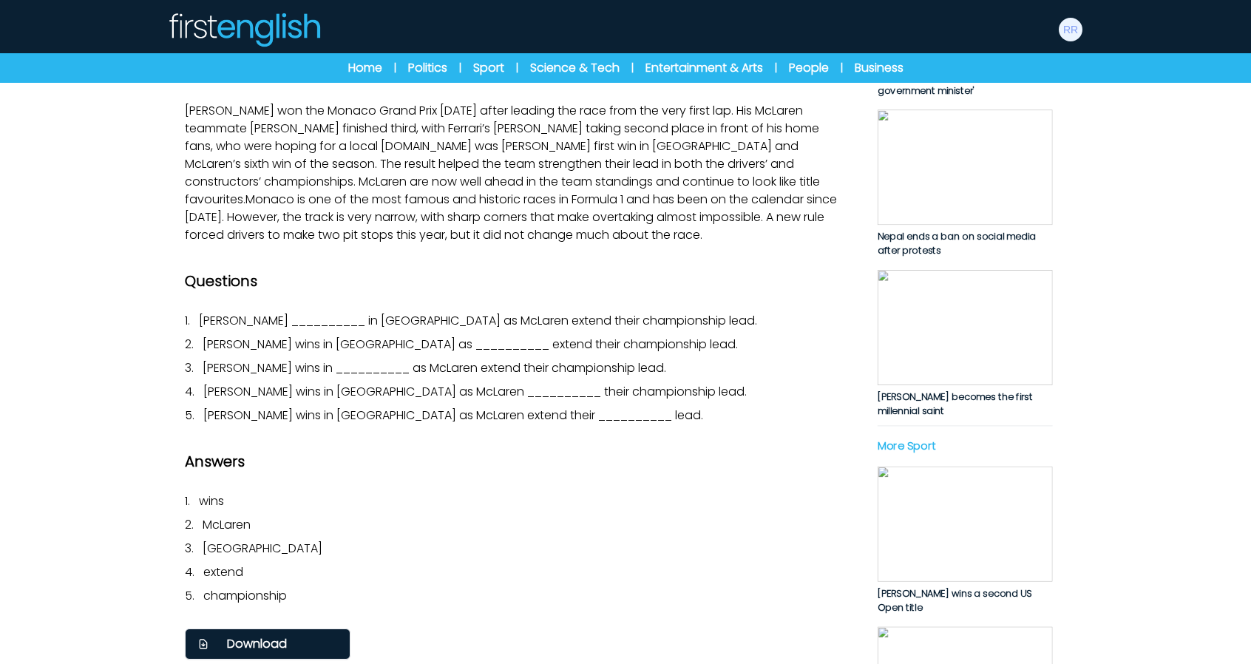
scroll to position [296, 0]
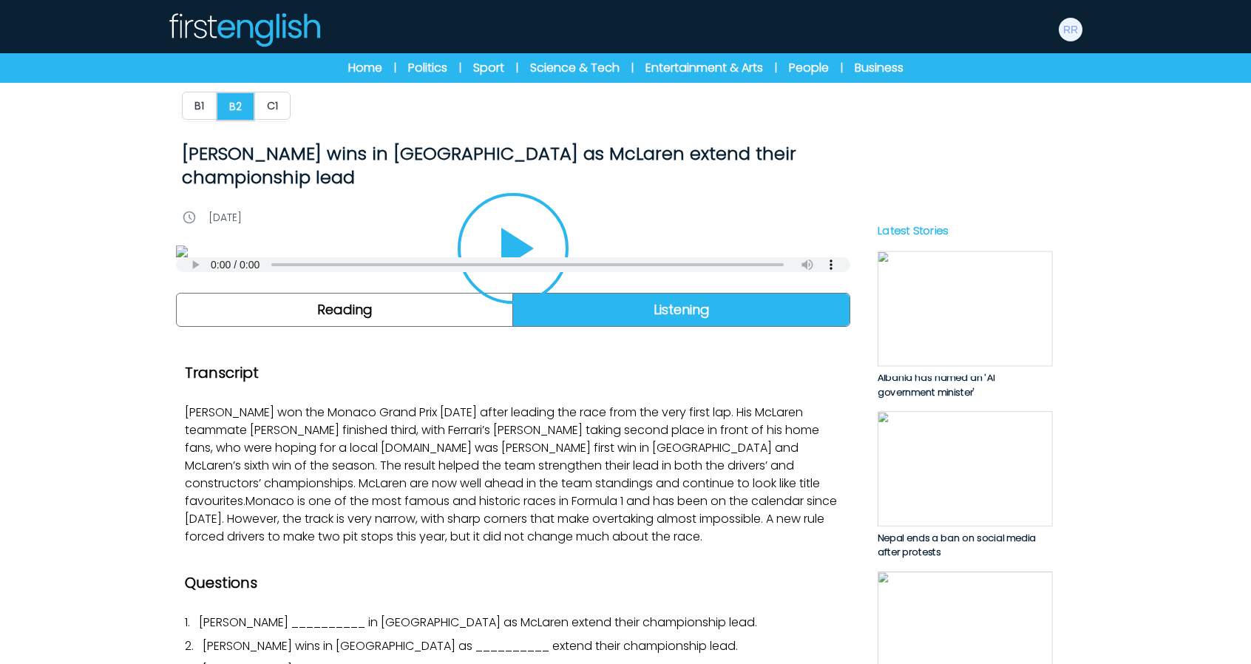
scroll to position [0, 0]
click at [200, 15] on img at bounding box center [244, 29] width 154 height 35
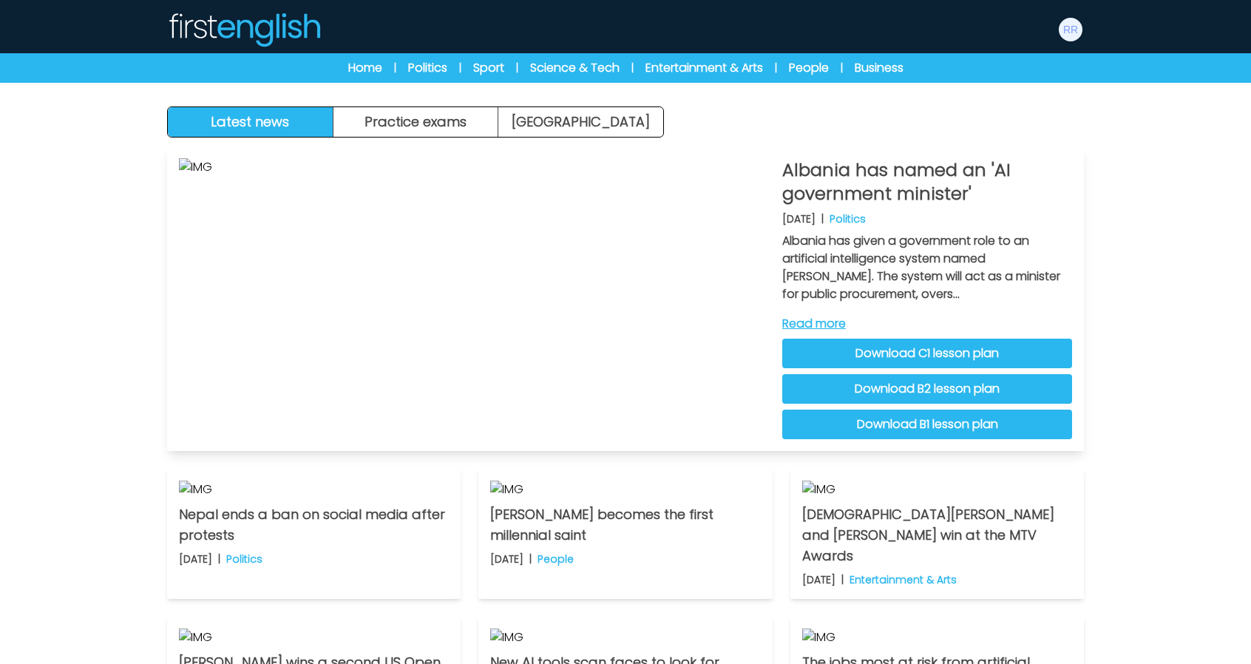
click at [822, 317] on link "Read more" at bounding box center [927, 324] width 290 height 18
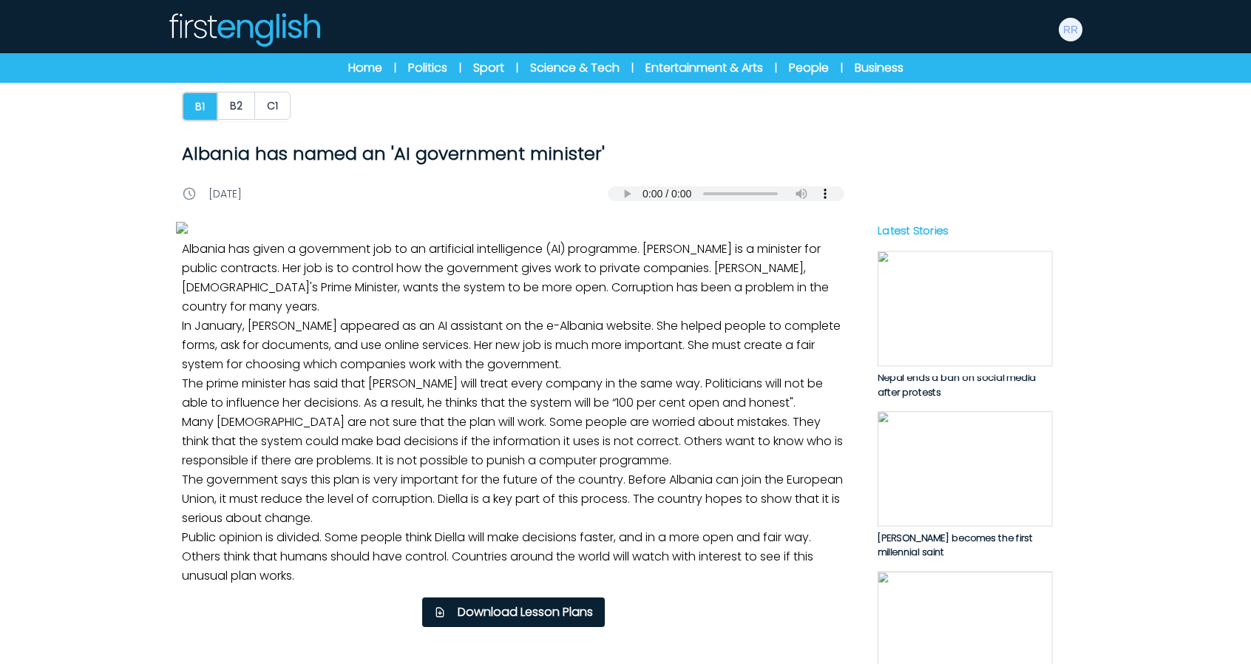
click at [275, 38] on img at bounding box center [244, 29] width 154 height 35
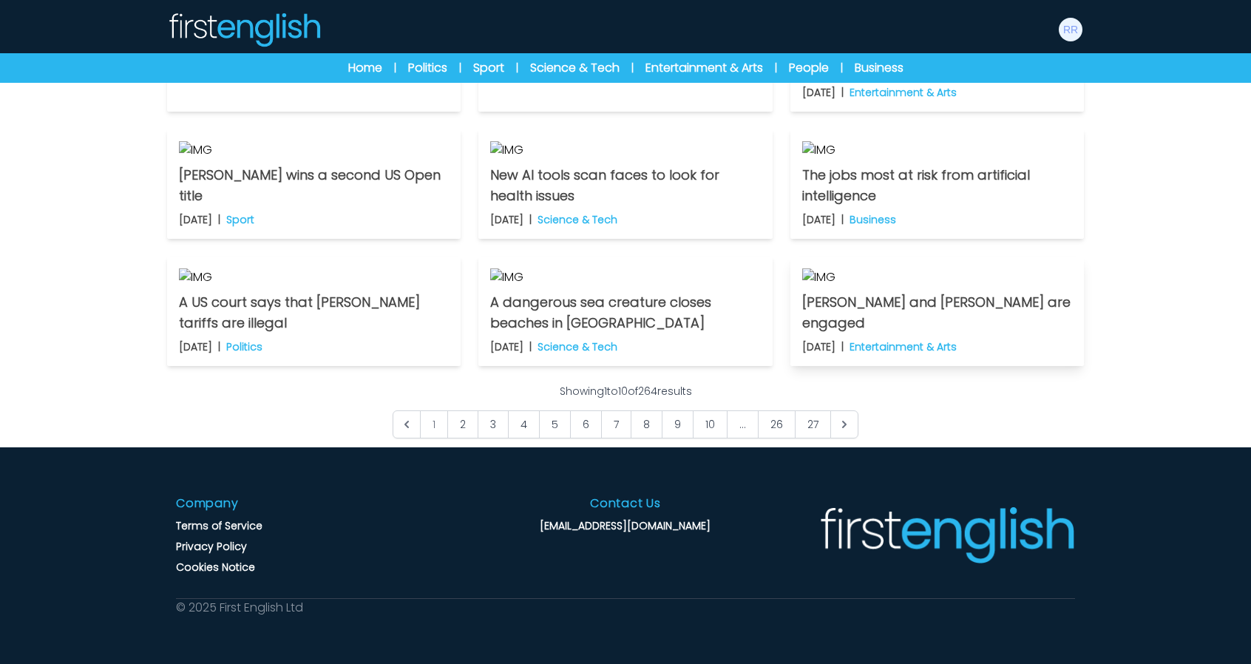
scroll to position [1101, 0]
click at [811, 428] on link "27" at bounding box center [813, 424] width 36 height 28
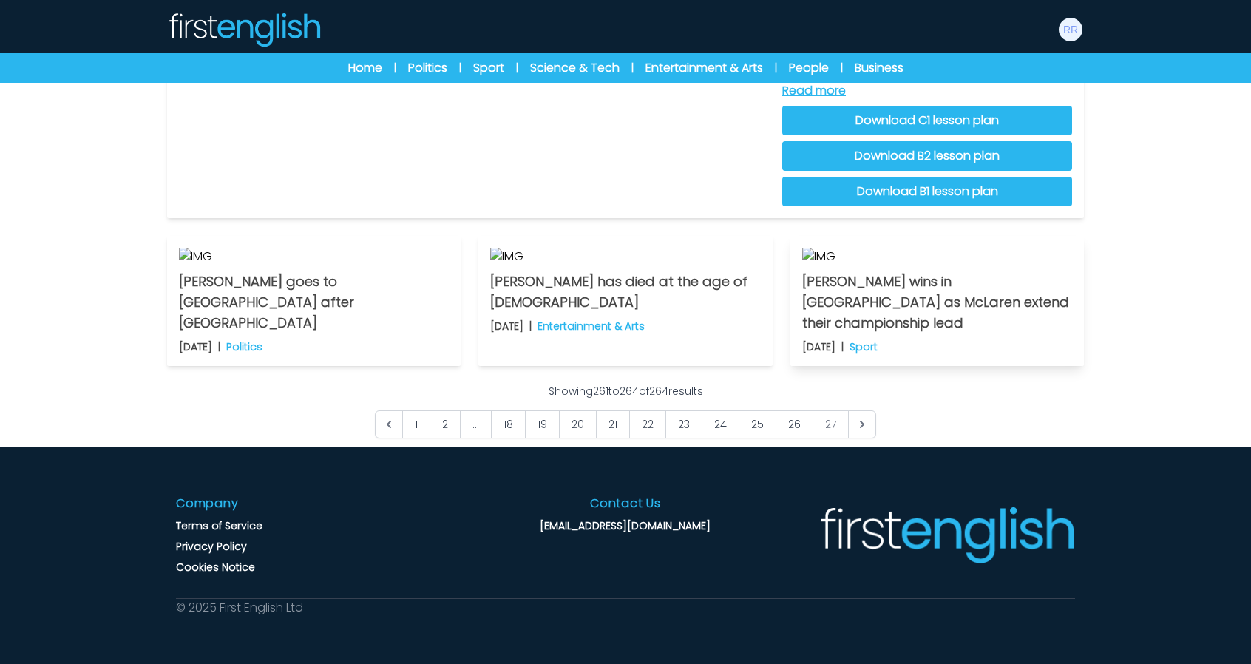
scroll to position [576, 0]
click at [851, 266] on img at bounding box center [937, 257] width 270 height 18
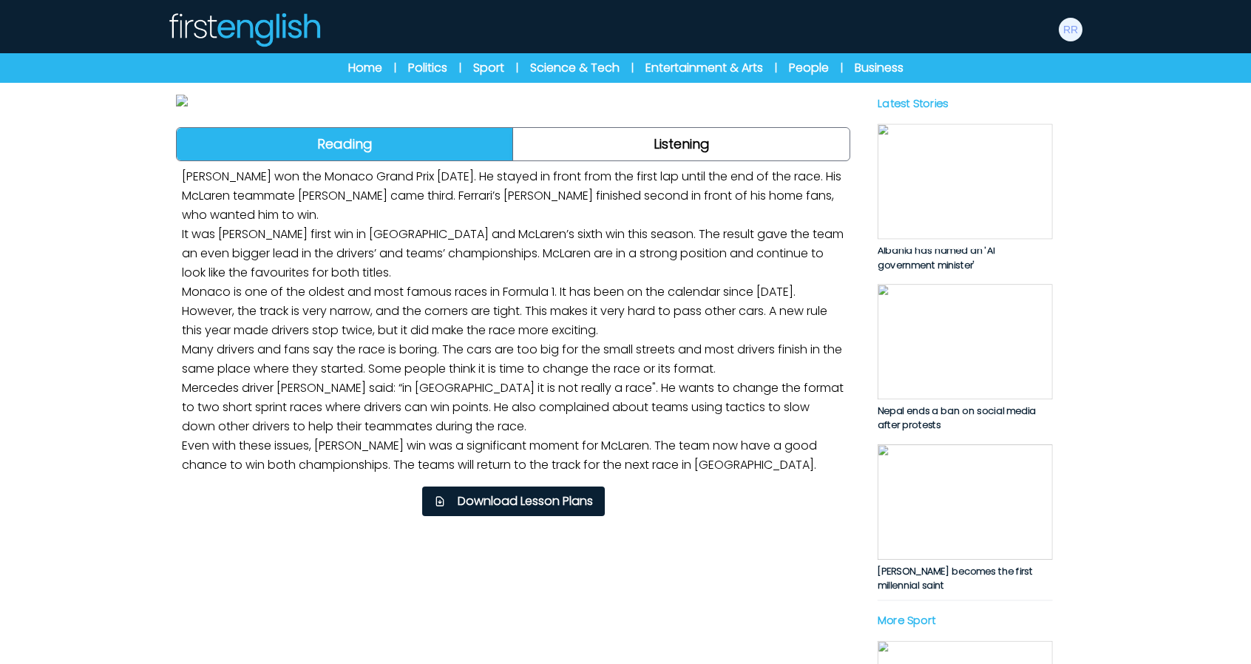
scroll to position [370, 0]
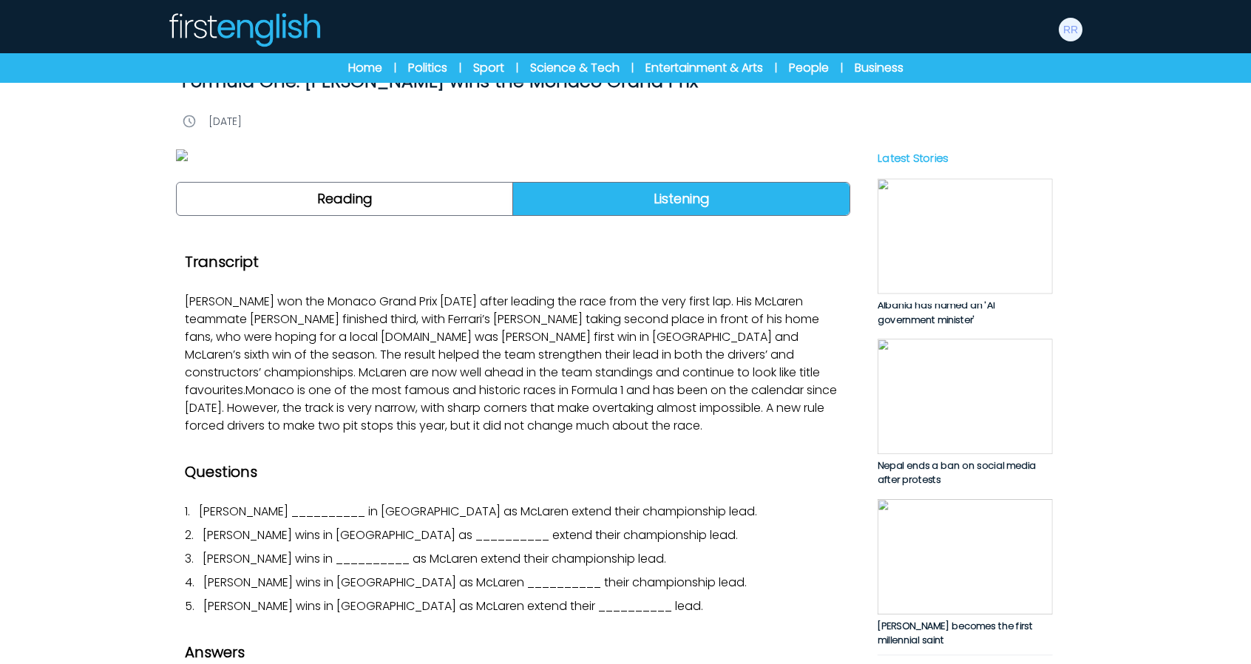
scroll to position [296, 0]
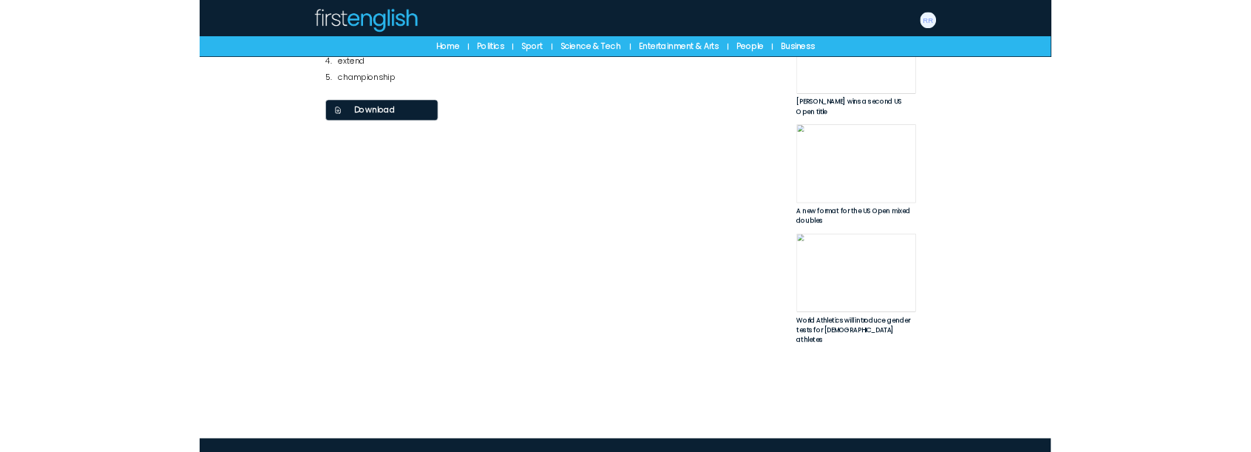
scroll to position [740, 0]
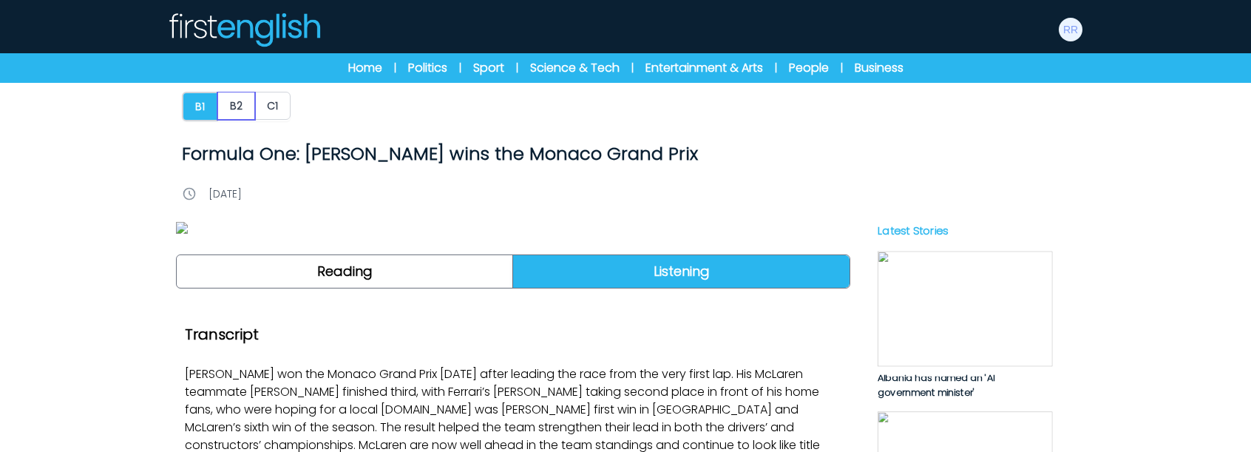
click at [242, 106] on button "B2" at bounding box center [236, 106] width 38 height 28
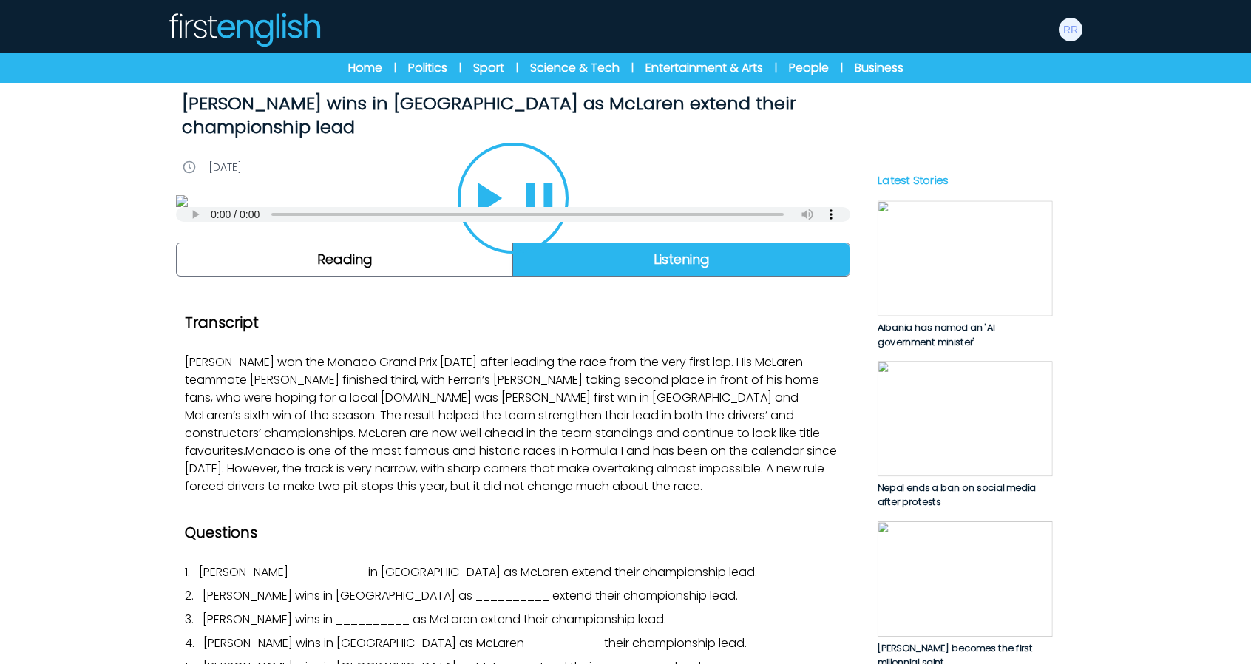
scroll to position [222, 0]
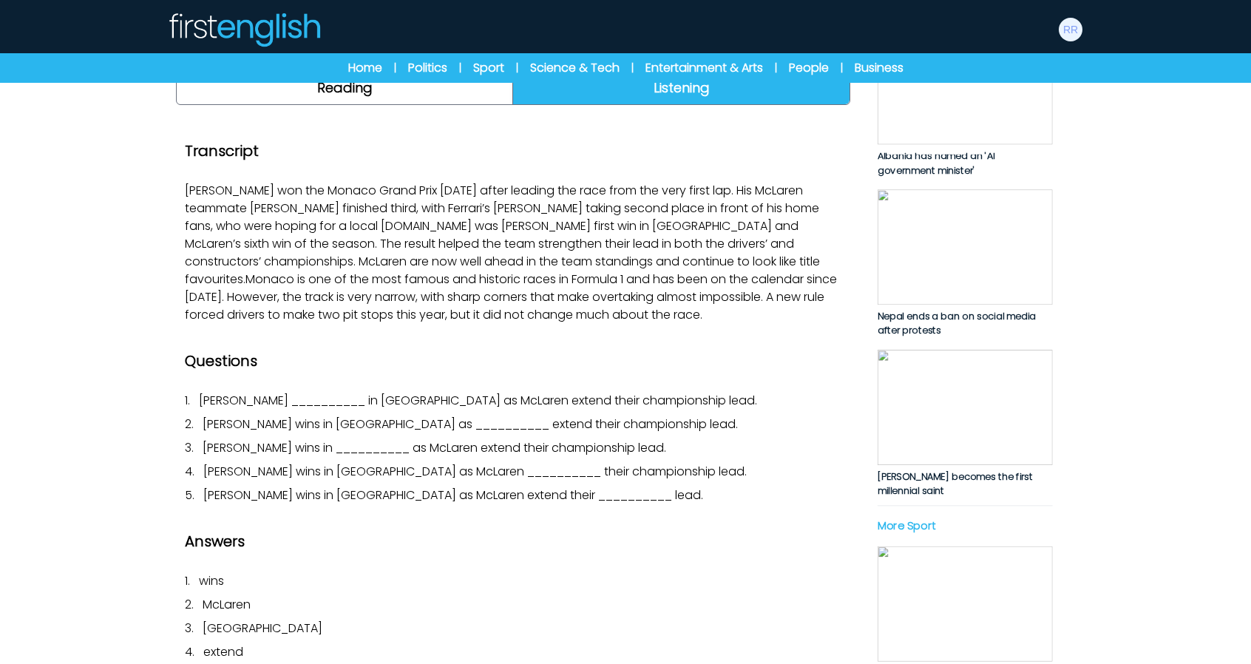
click at [496, 62] on icon "Play/Pause" at bounding box center [487, 26] width 53 height 71
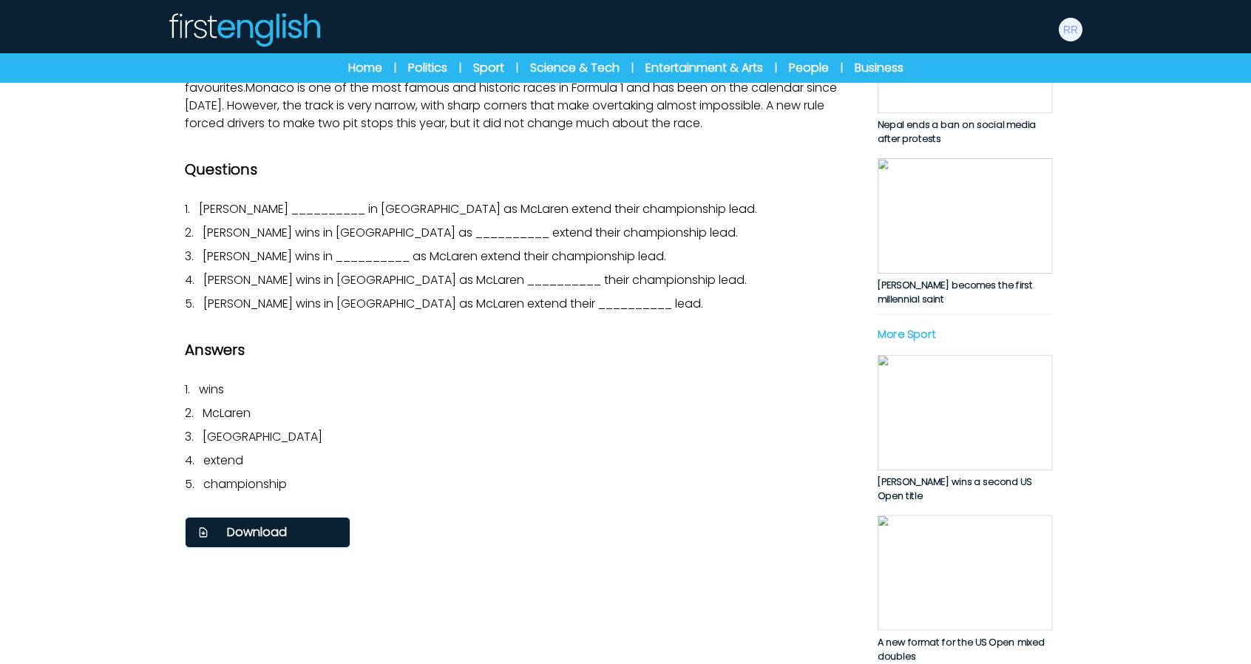
scroll to position [296, 0]
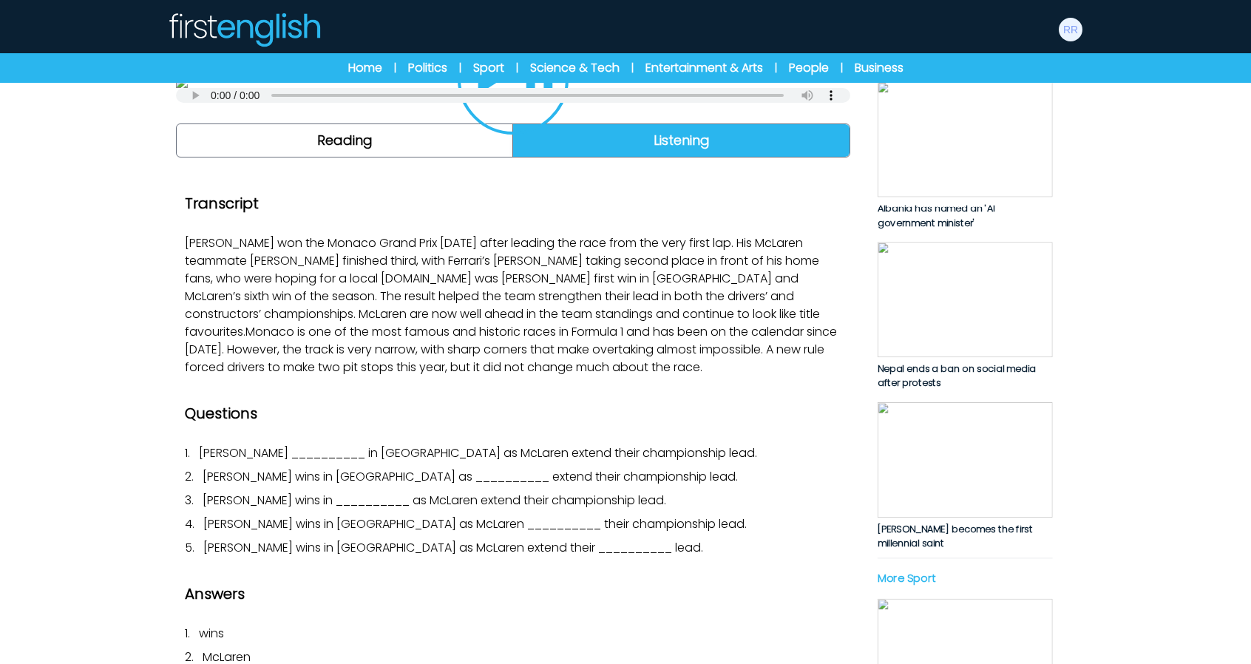
scroll to position [222, 0]
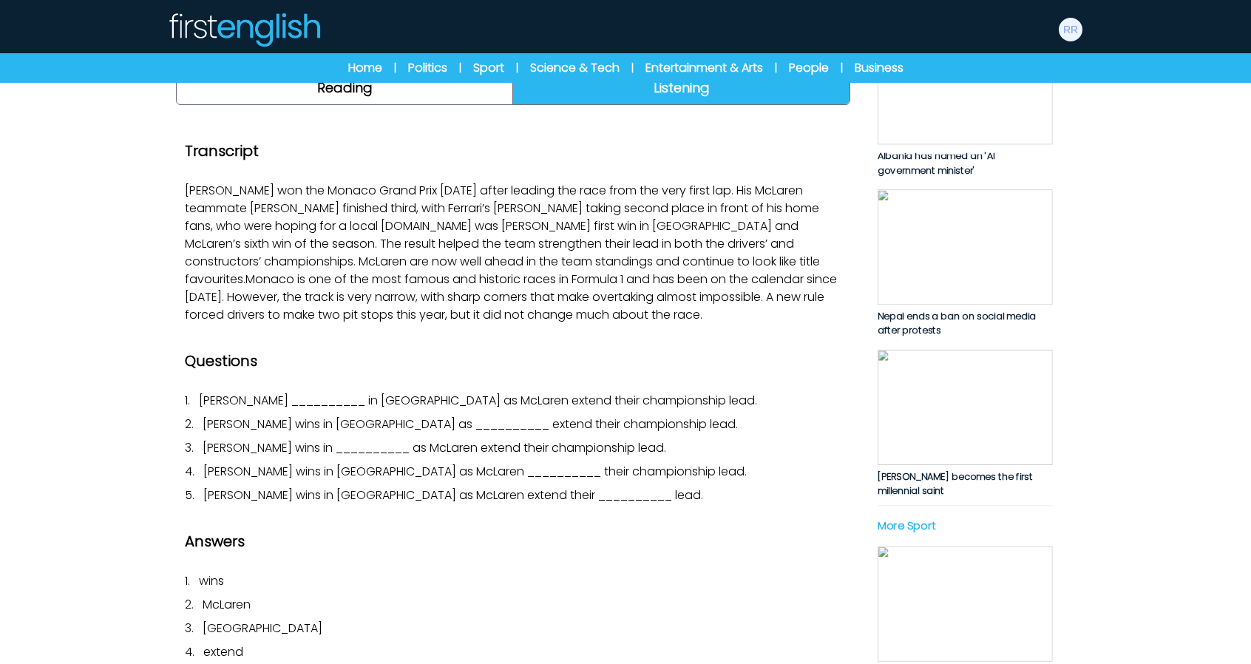
click at [543, 62] on icon "Play/Pause" at bounding box center [539, 26] width 53 height 71
click at [515, 62] on icon "Play/Pause" at bounding box center [539, 26] width 53 height 71
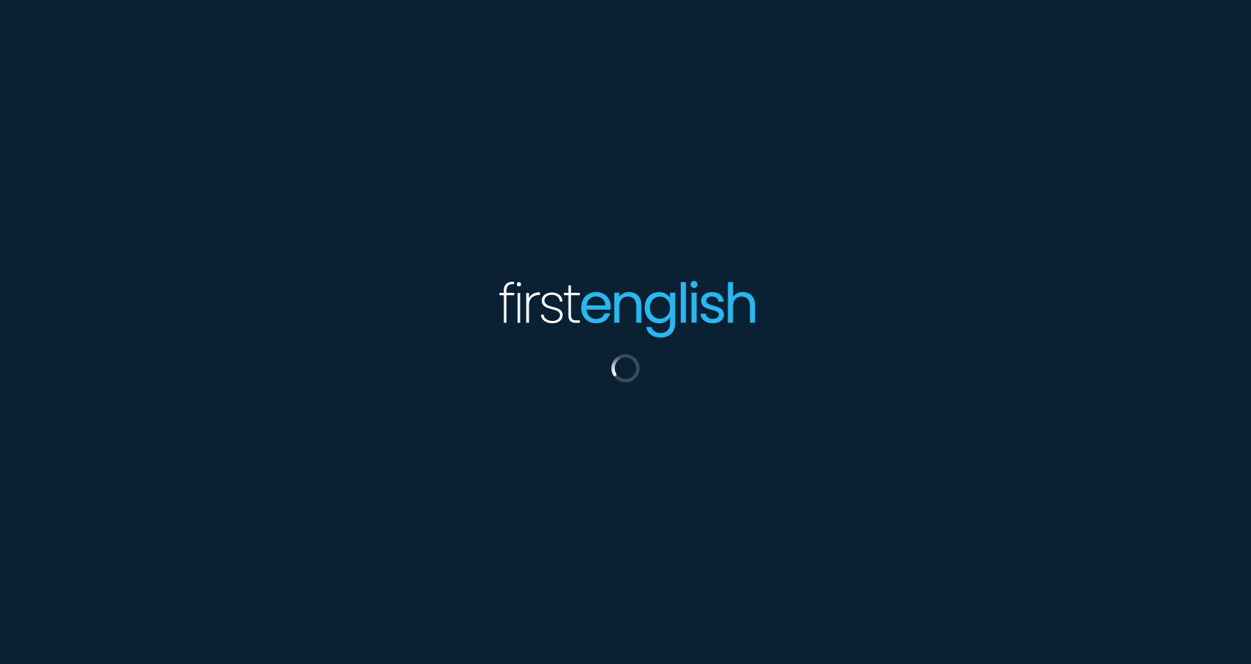
scroll to position [222, 0]
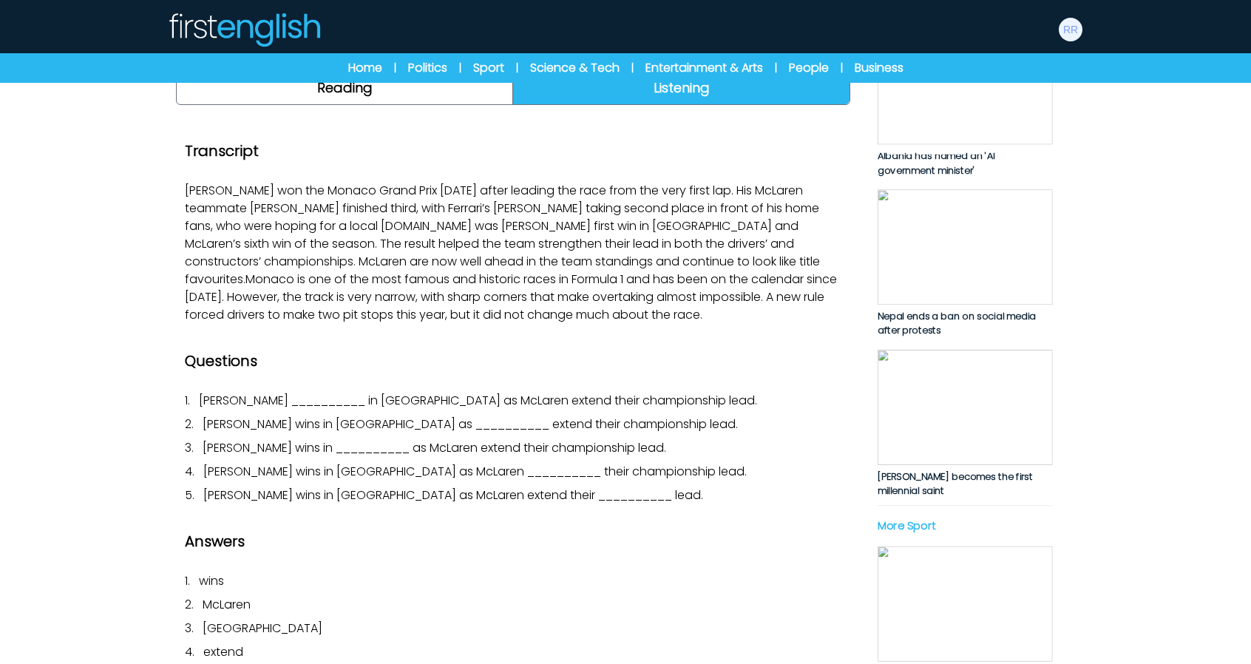
click at [518, 47] on icon "Play/Pause" at bounding box center [517, 26] width 33 height 41
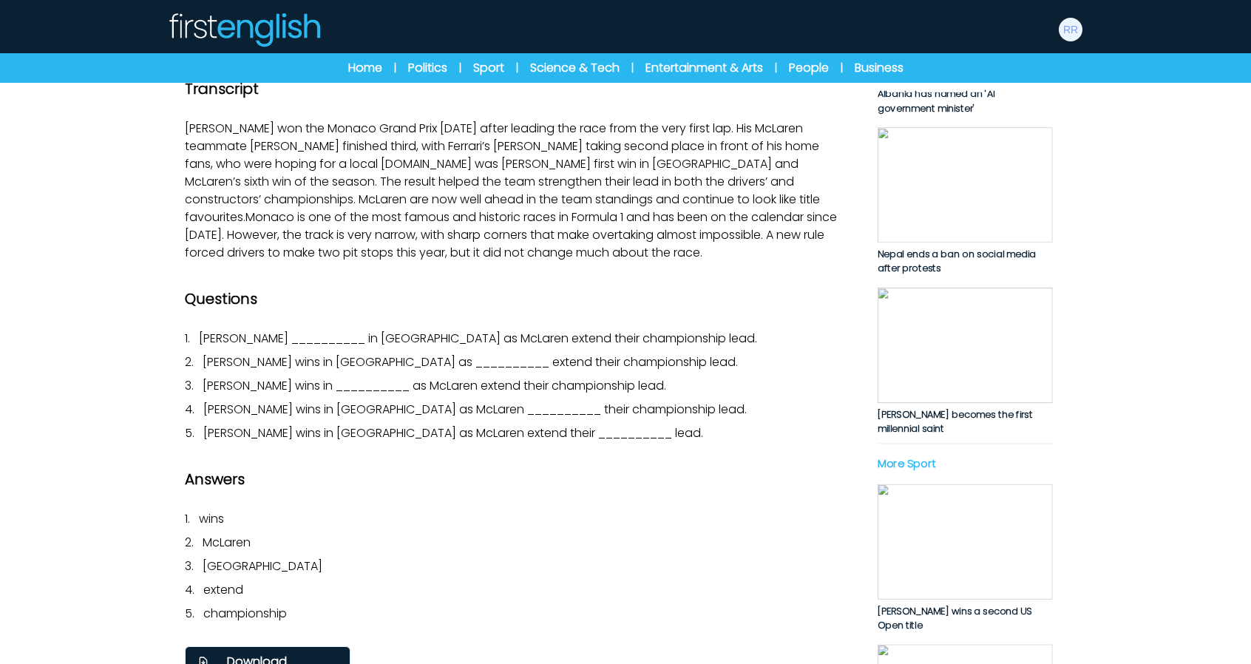
scroll to position [296, 0]
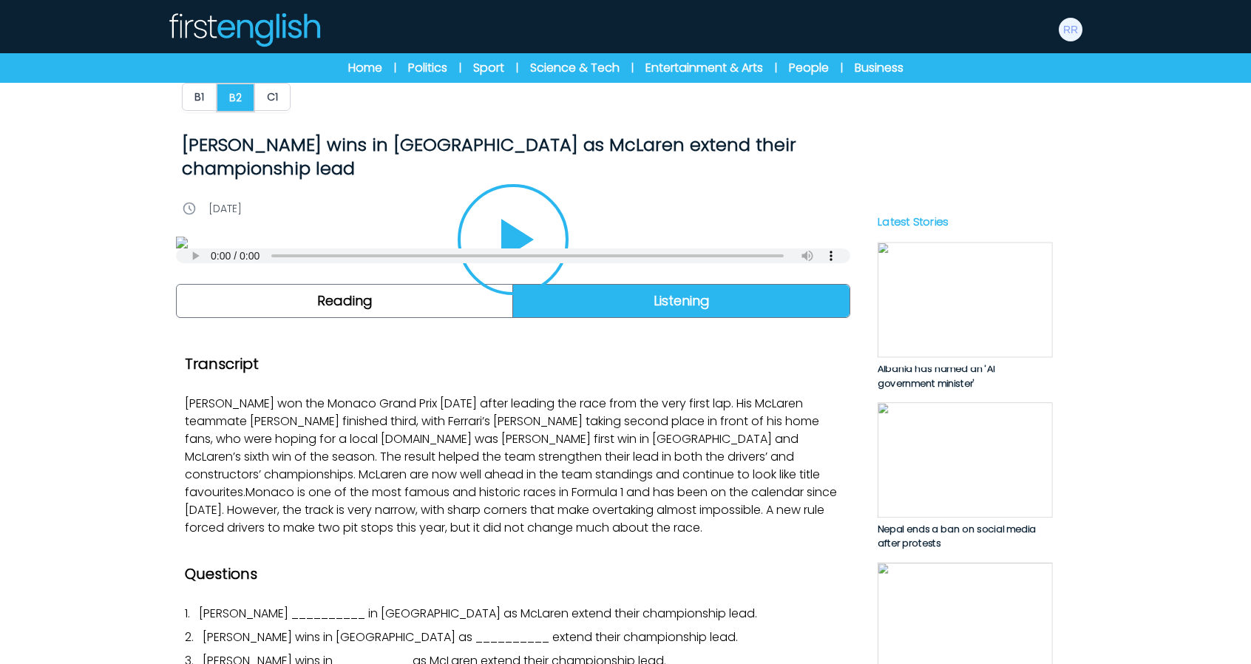
scroll to position [0, 0]
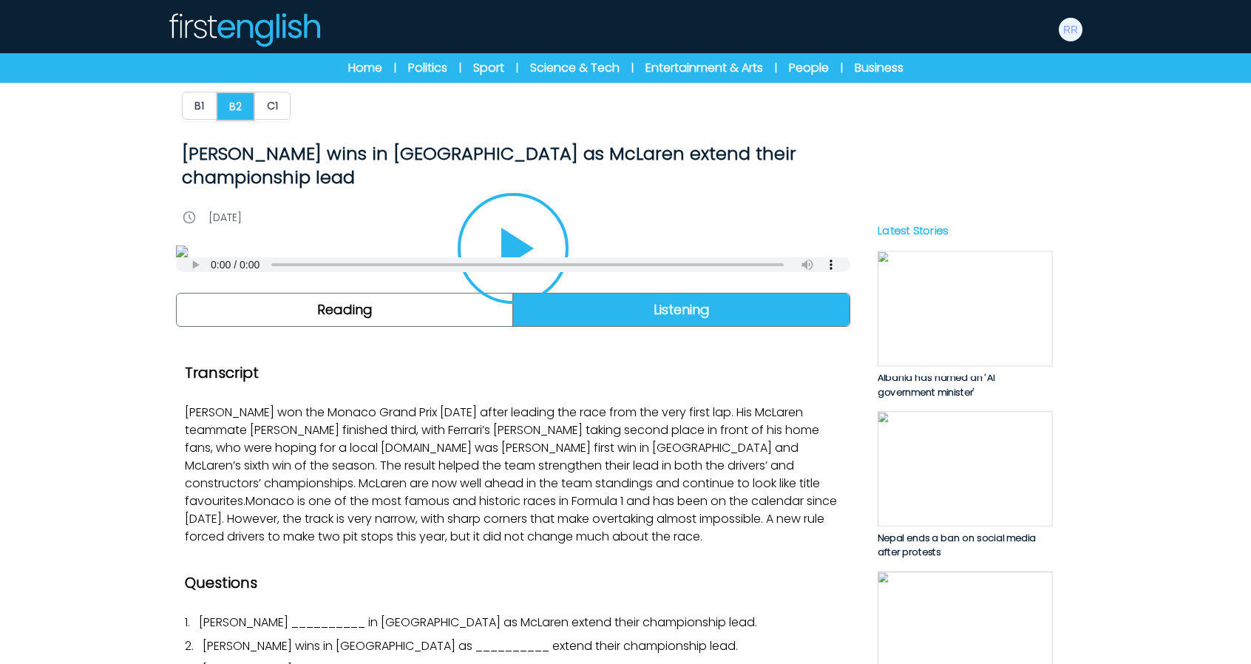
click at [223, 26] on img at bounding box center [244, 29] width 154 height 35
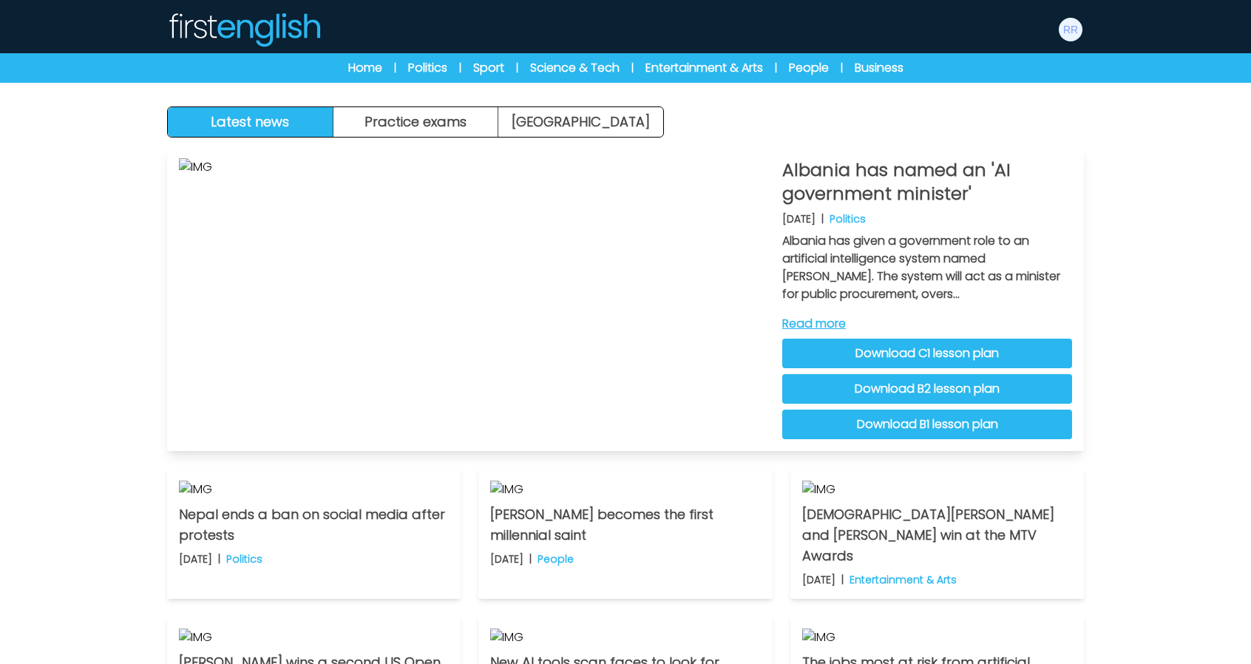
click at [829, 324] on link "Read more" at bounding box center [927, 324] width 290 height 18
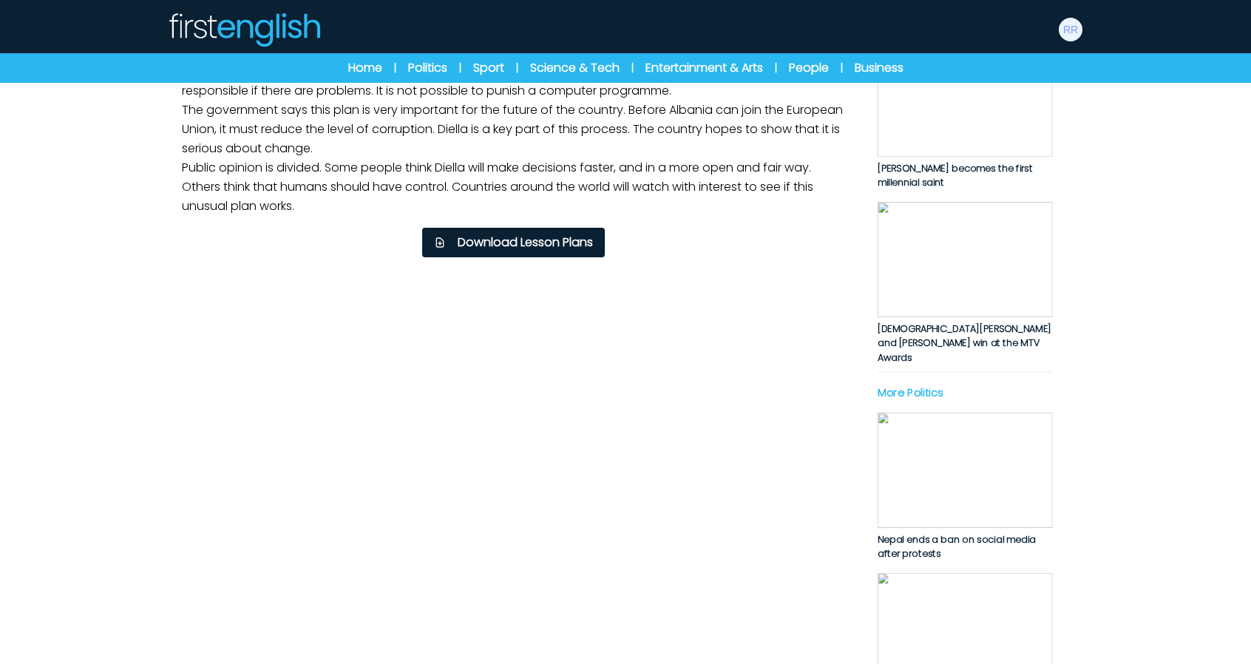
scroll to position [74, 0]
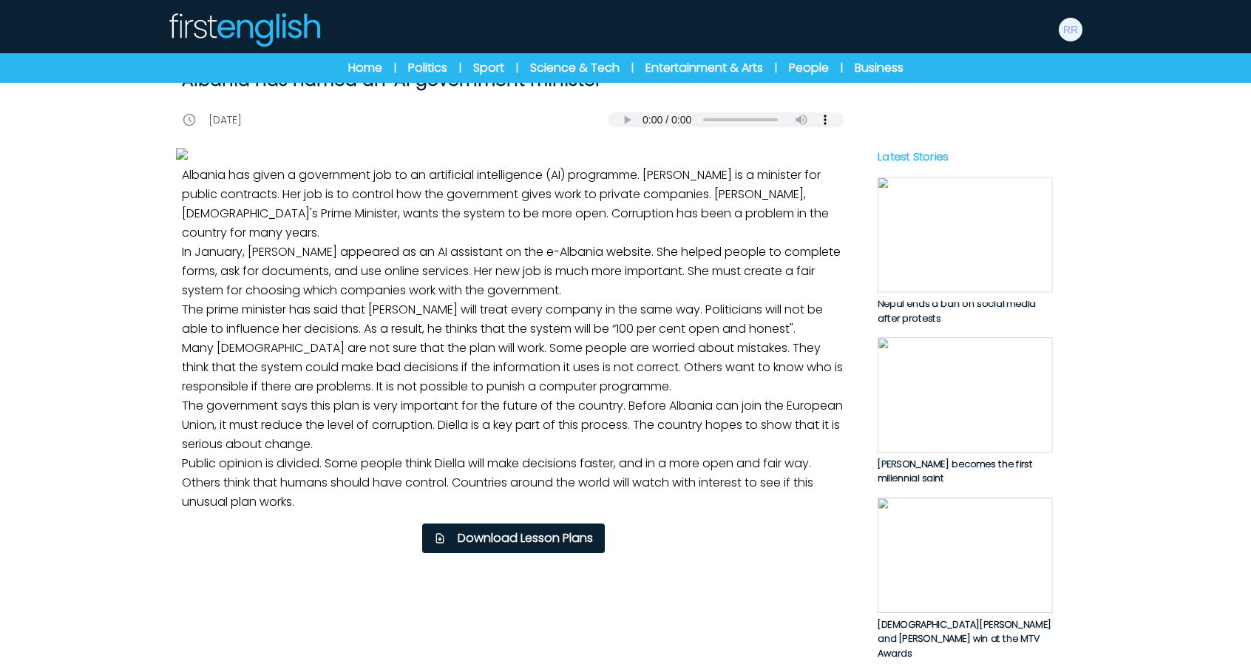
click at [237, 22] on img at bounding box center [244, 29] width 154 height 35
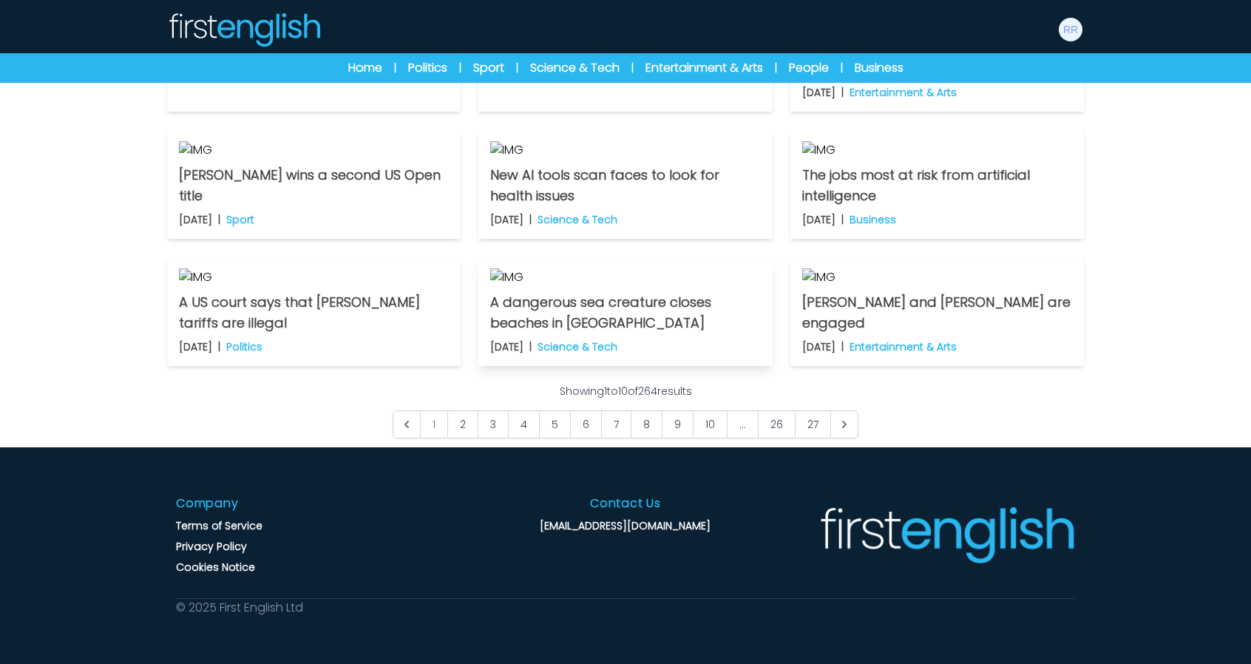
scroll to position [961, 0]
click at [808, 439] on link "27" at bounding box center [813, 424] width 36 height 28
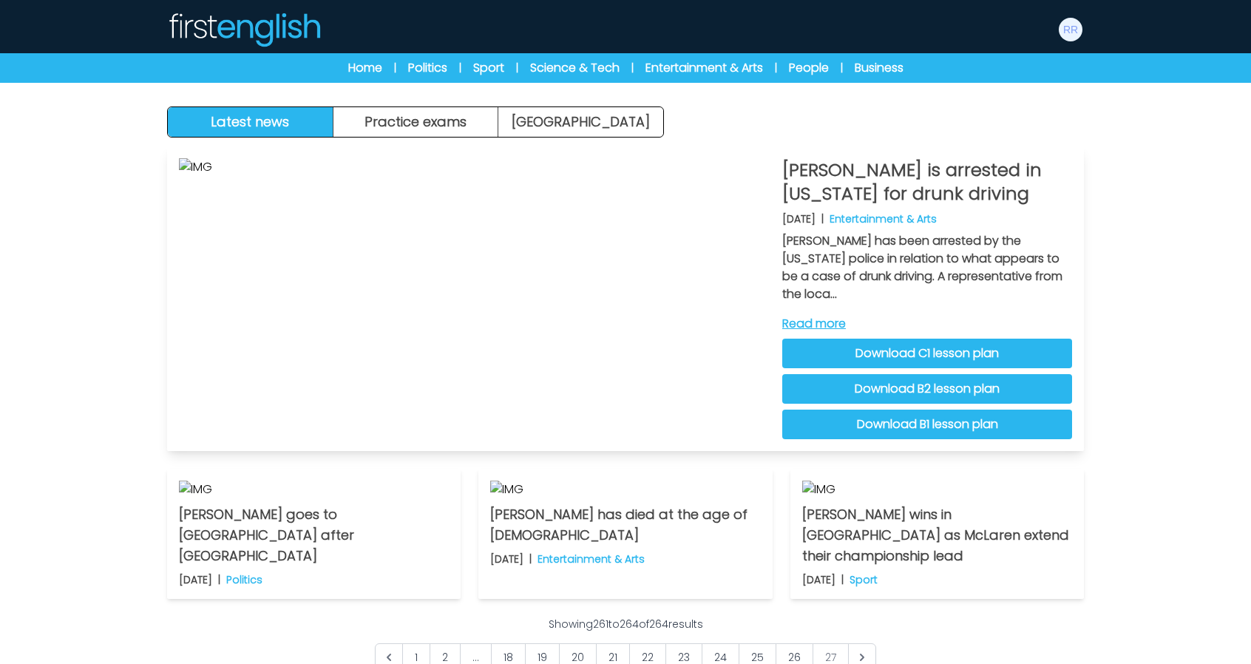
scroll to position [370, 0]
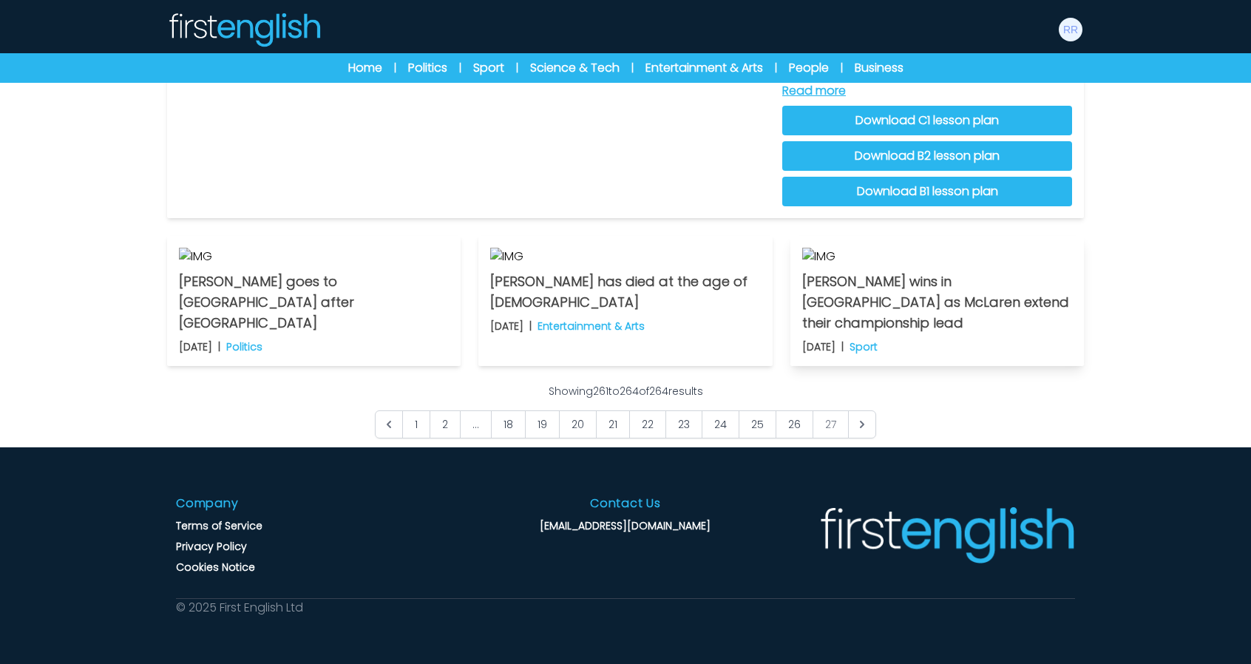
click at [865, 266] on img at bounding box center [937, 257] width 270 height 18
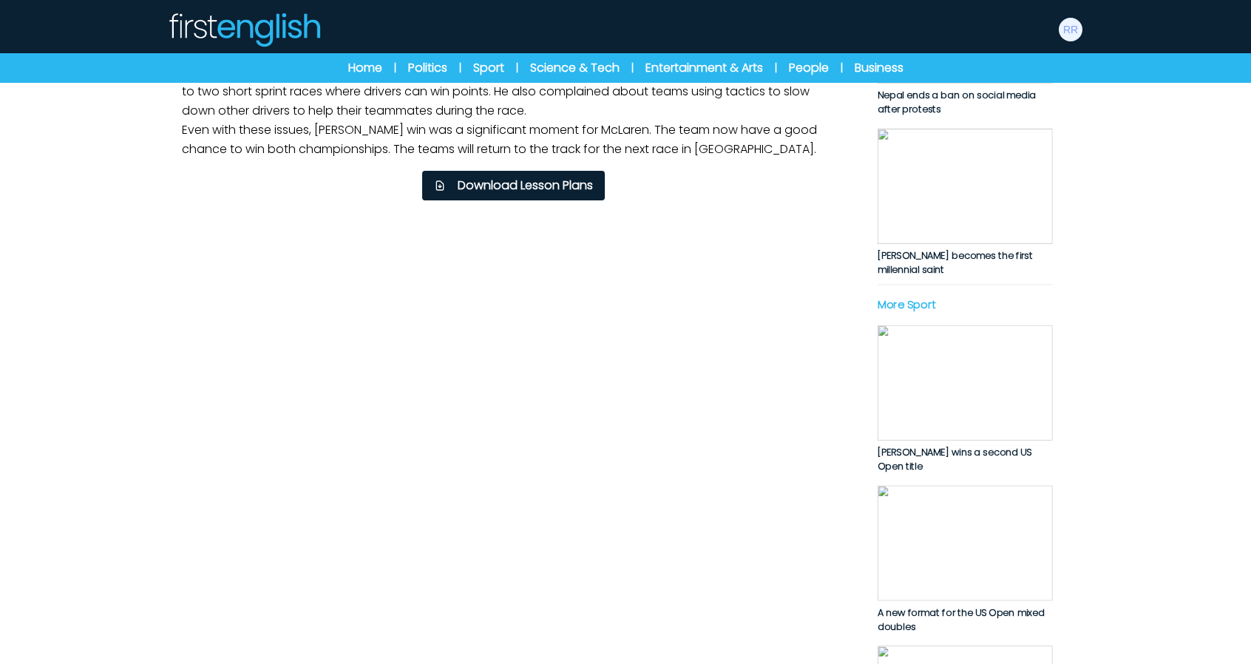
scroll to position [444, 0]
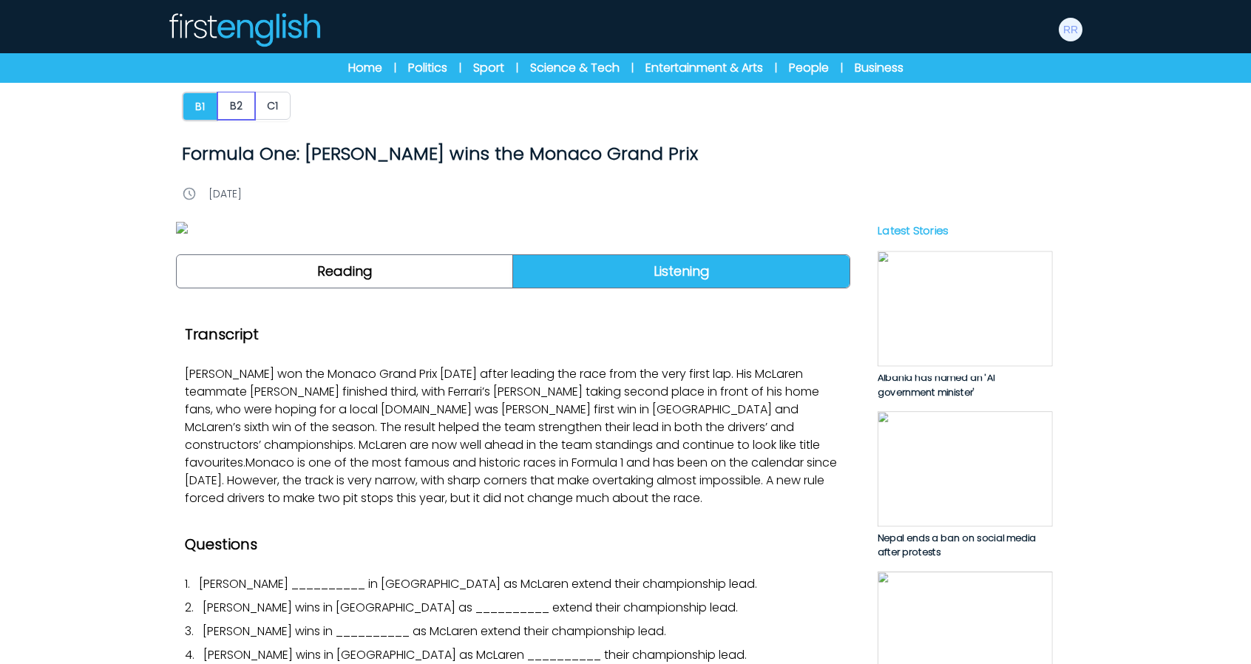
click at [232, 110] on button "B2" at bounding box center [236, 106] width 38 height 28
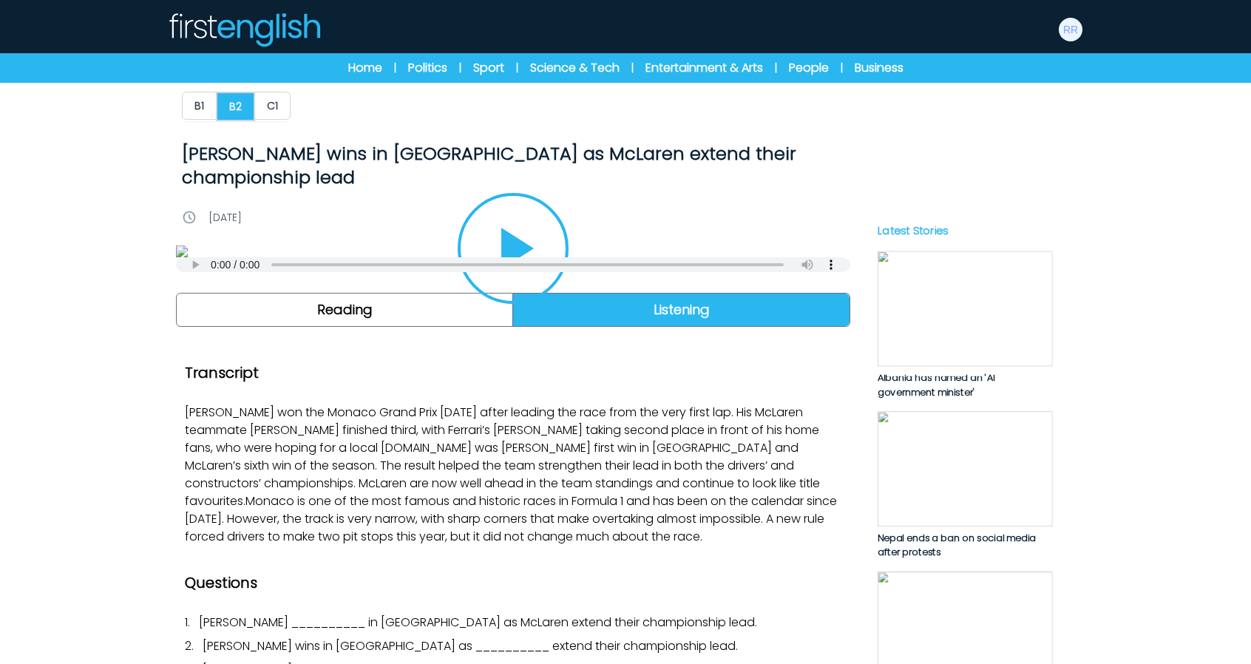
click at [214, 11] on div at bounding box center [244, 29] width 154 height 47
click at [1079, 27] on img at bounding box center [1071, 30] width 24 height 24
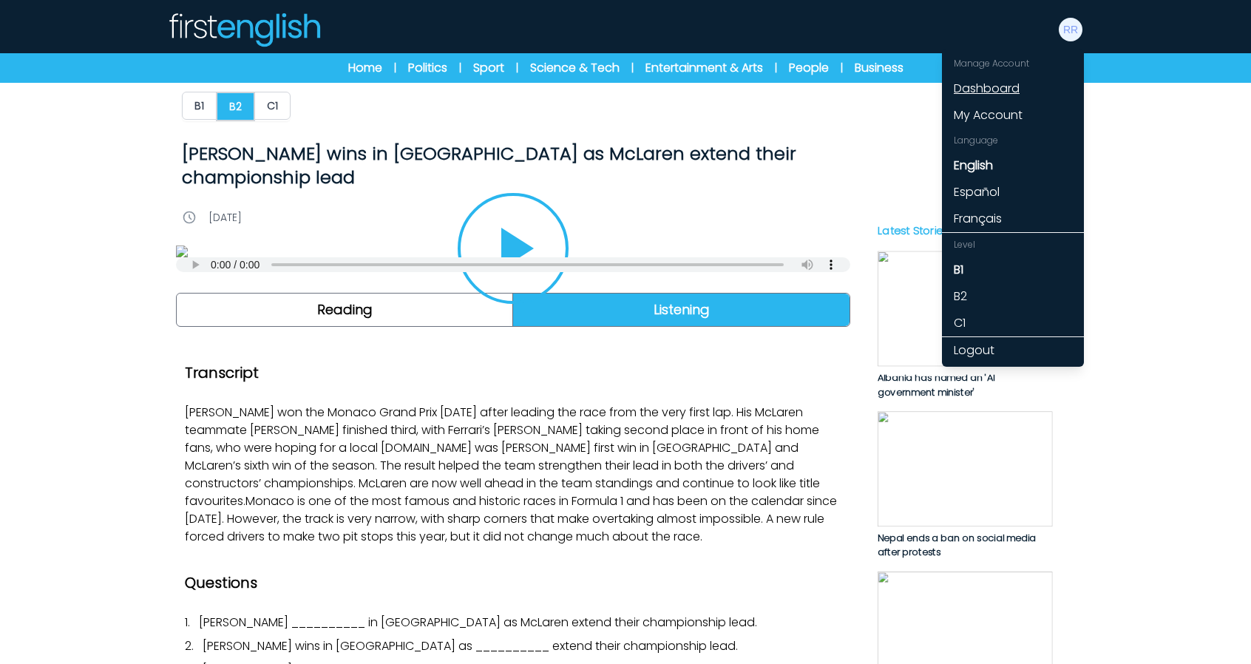
click at [995, 88] on link "Dashboard" at bounding box center [1013, 88] width 142 height 27
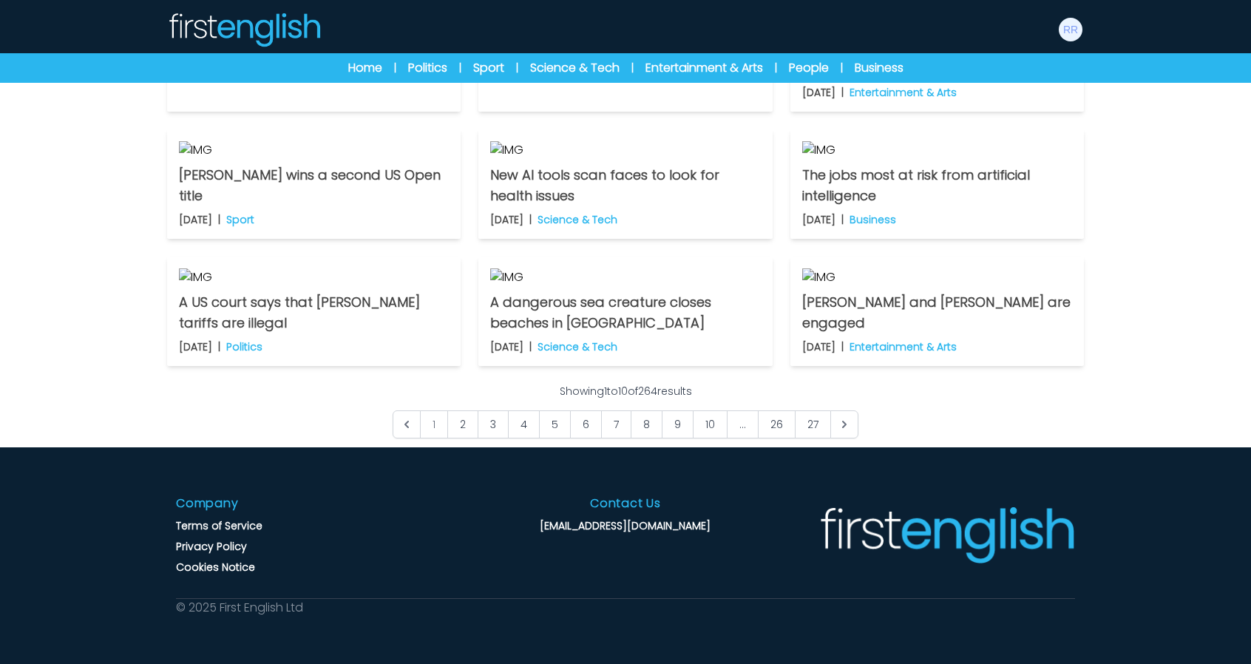
scroll to position [1101, 0]
click at [808, 422] on link "27" at bounding box center [813, 424] width 36 height 28
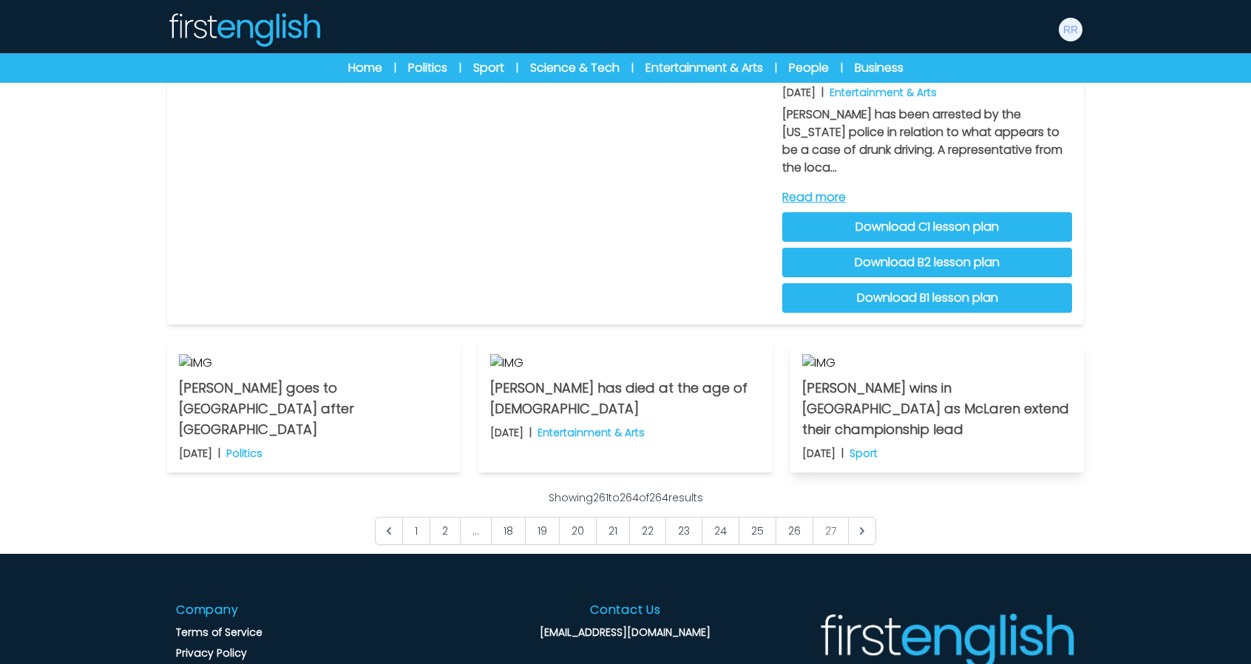
scroll to position [444, 0]
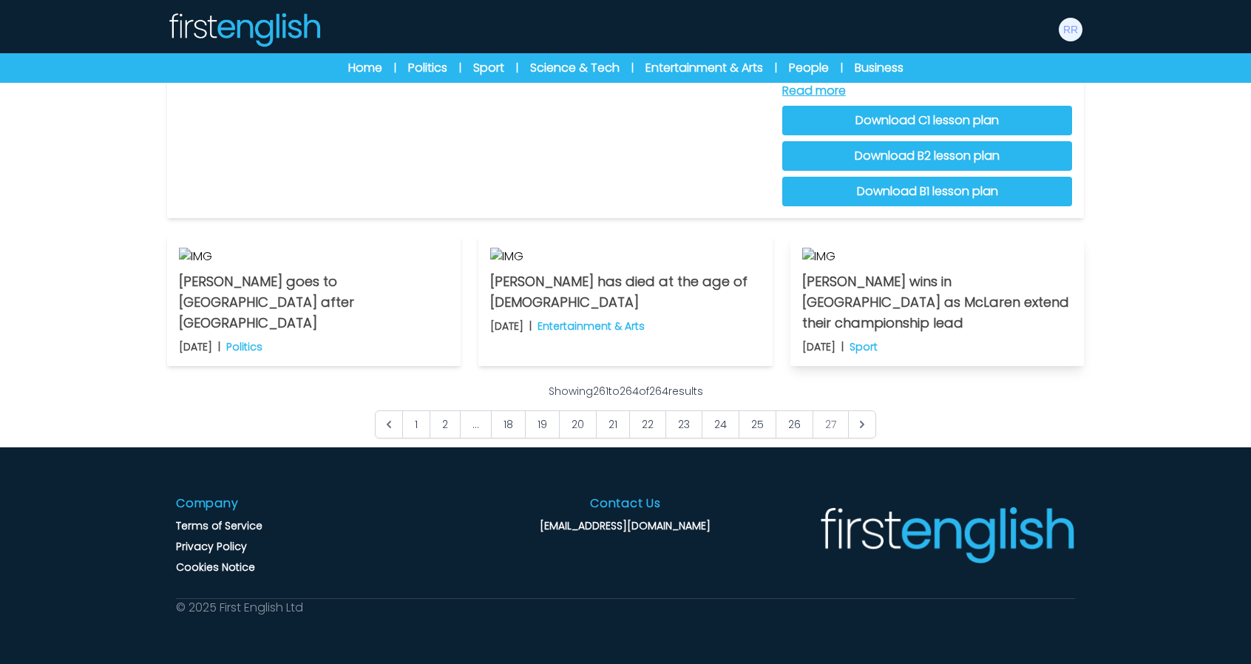
click at [951, 266] on img at bounding box center [937, 257] width 270 height 18
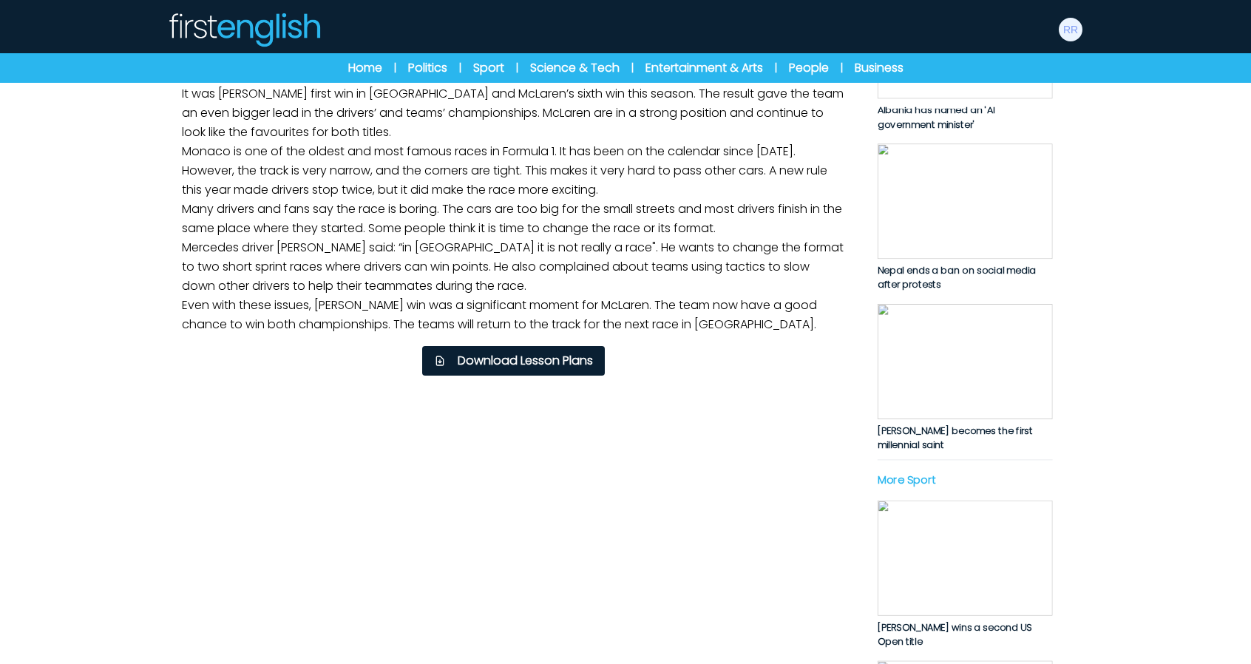
scroll to position [296, 0]
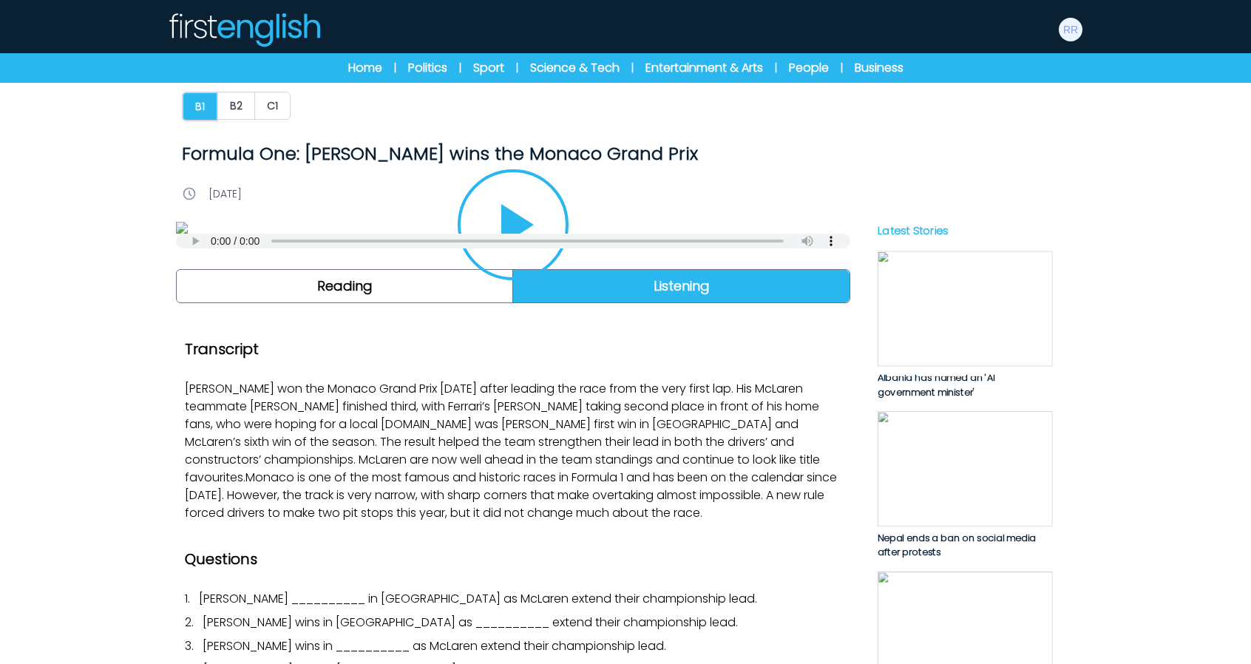
scroll to position [222, 0]
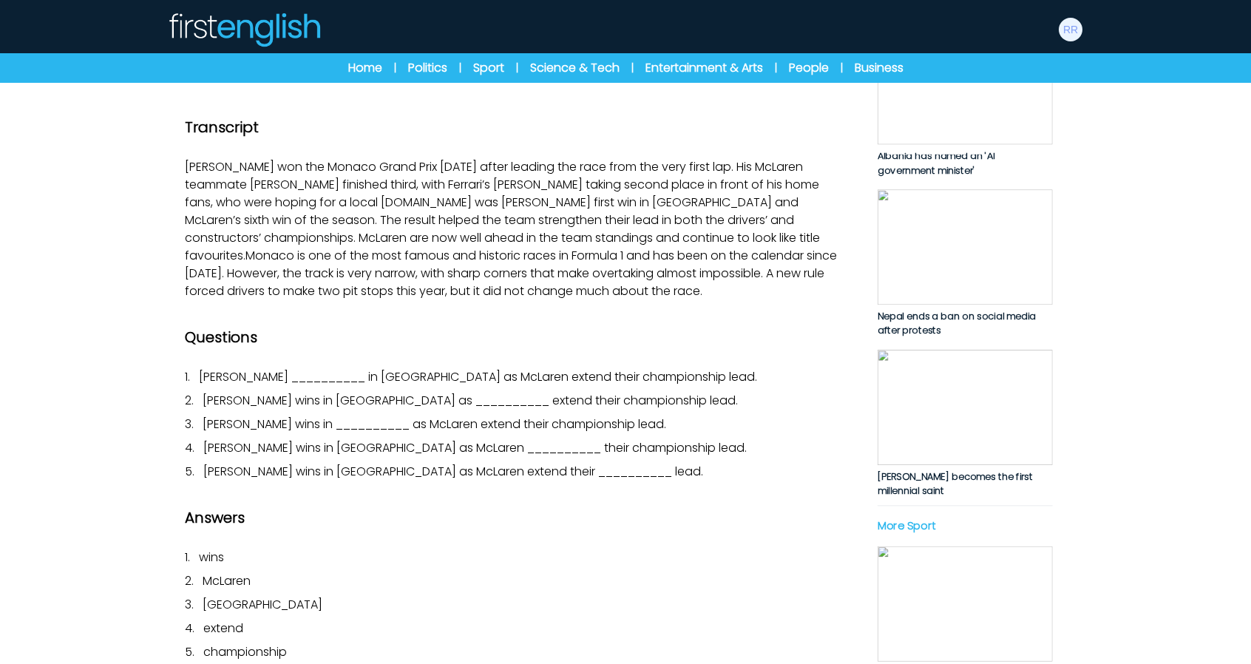
click at [501, 38] on icon "Play/Pause" at bounding box center [513, 2] width 71 height 71
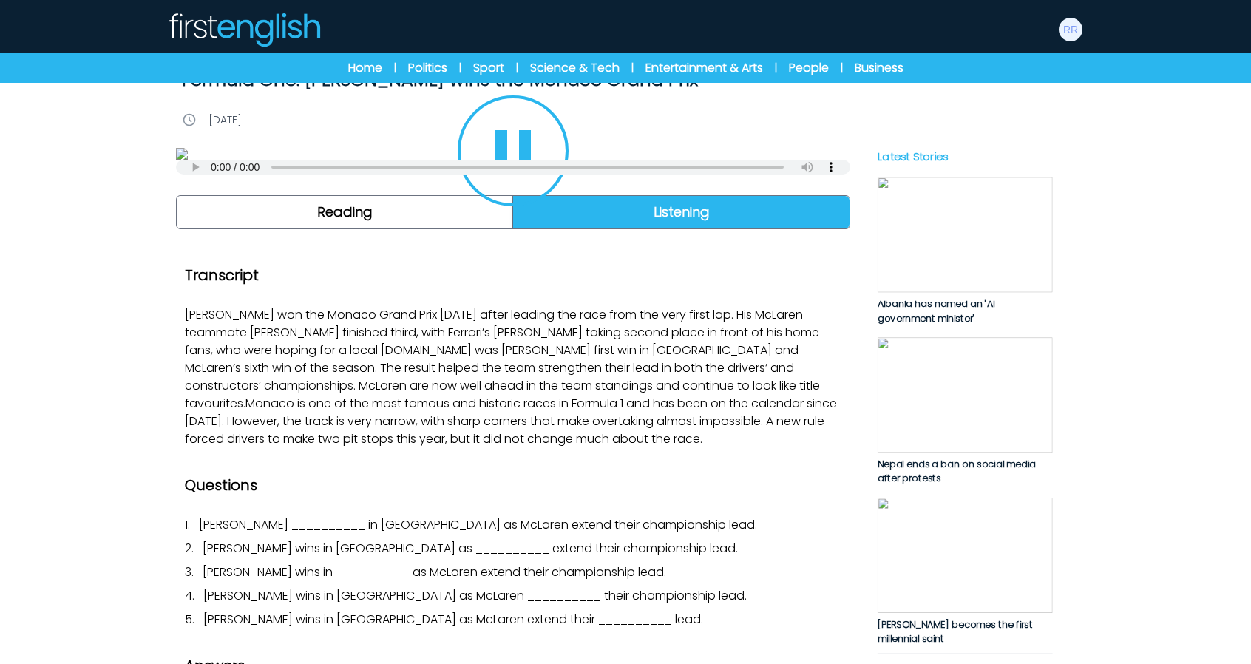
click at [522, 172] on icon "Play/Pause" at bounding box center [513, 150] width 35 height 41
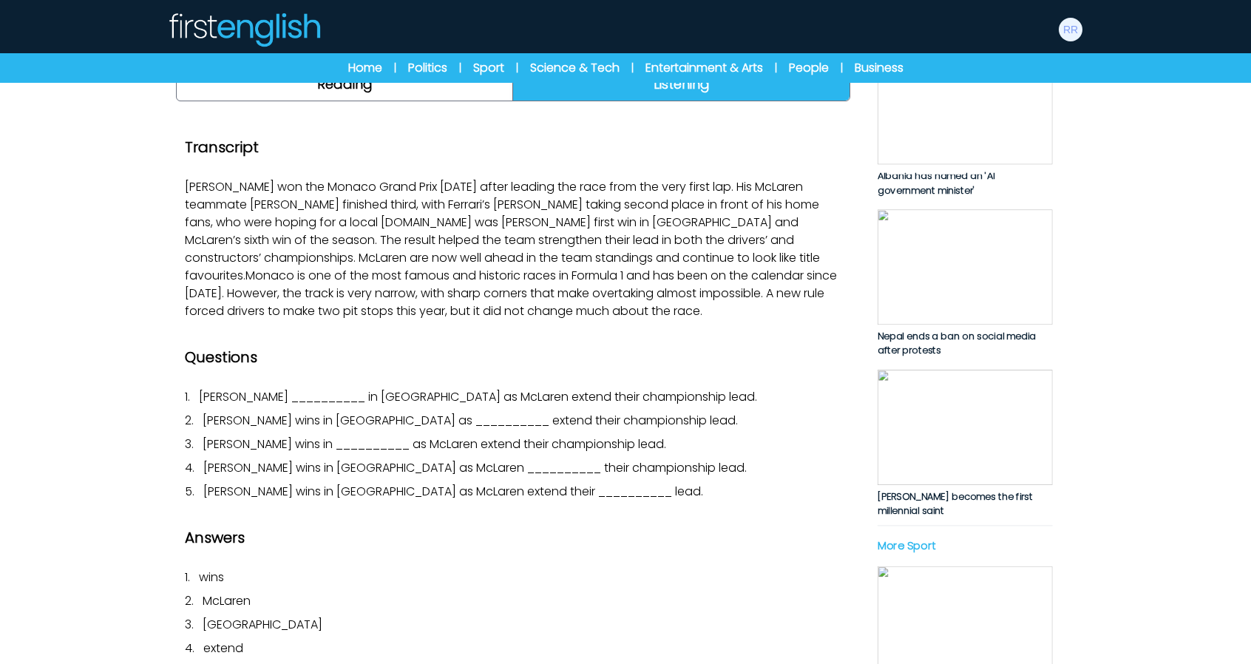
scroll to position [370, 0]
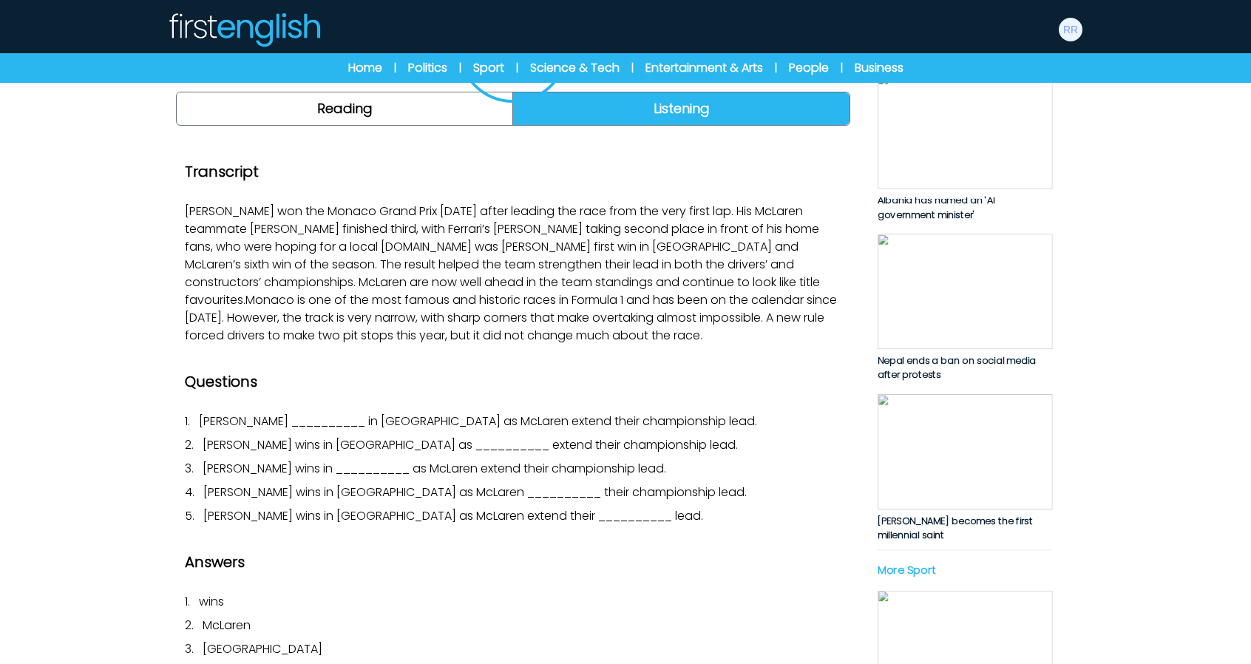
scroll to position [148, 0]
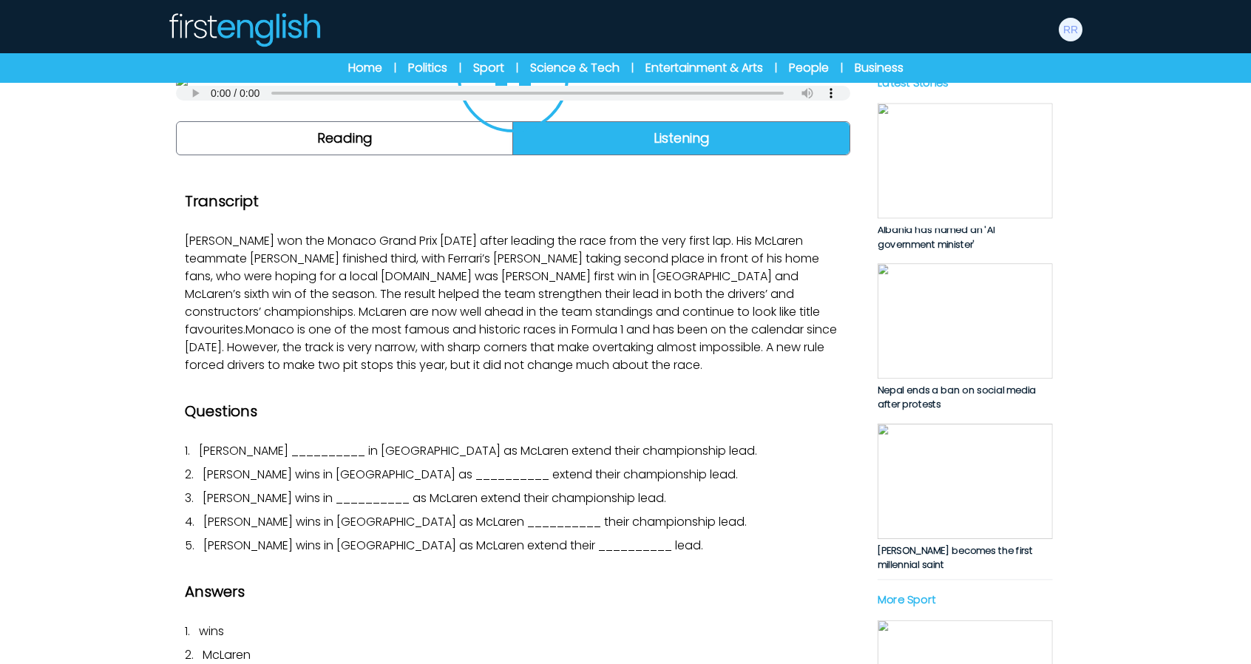
click at [515, 112] on icon "Play/Pause" at bounding box center [513, 76] width 71 height 71
click at [930, 218] on img at bounding box center [965, 160] width 175 height 115
